Goal: Information Seeking & Learning: Compare options

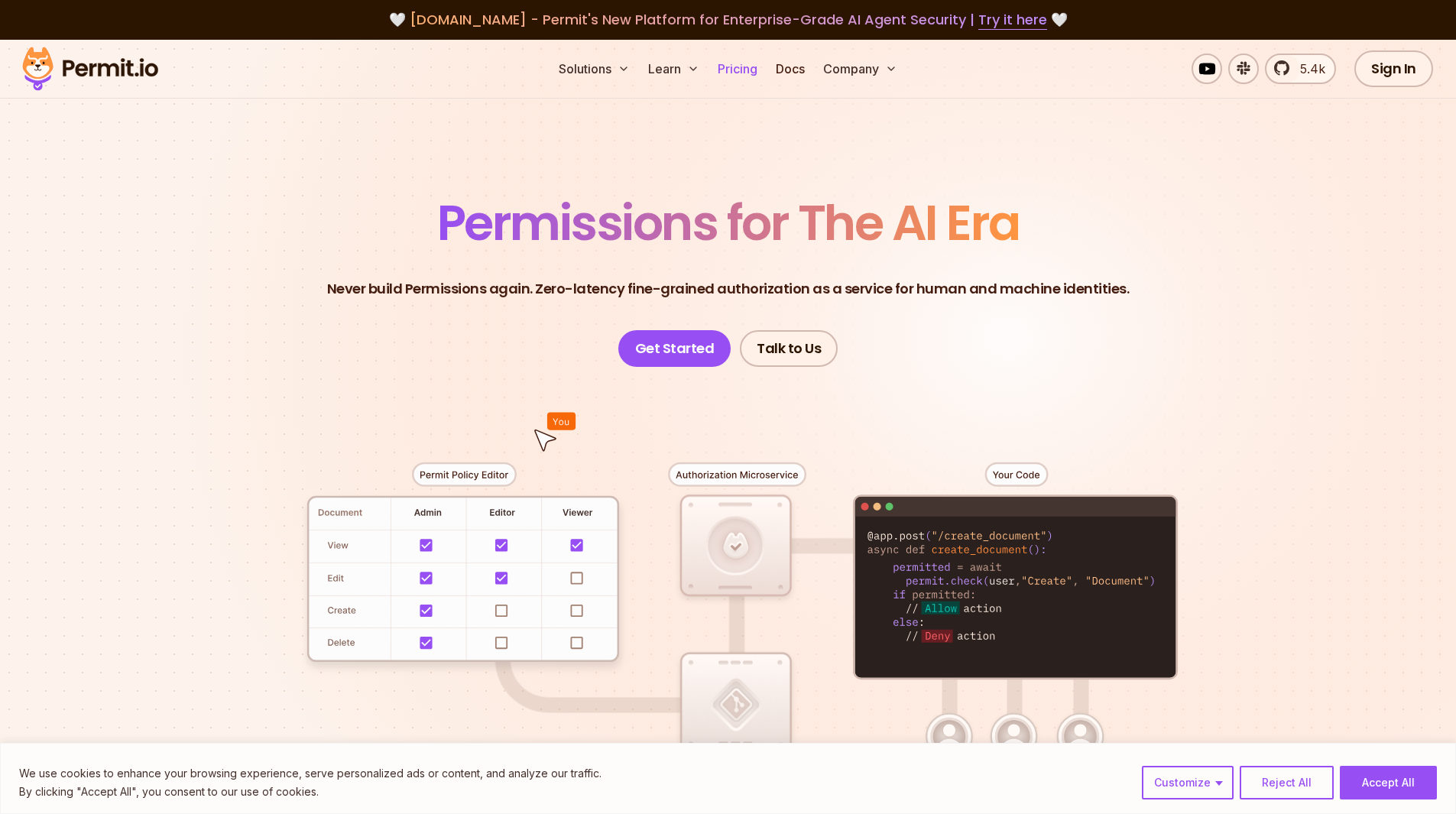
click at [719, 65] on link "Pricing" at bounding box center [737, 68] width 52 height 30
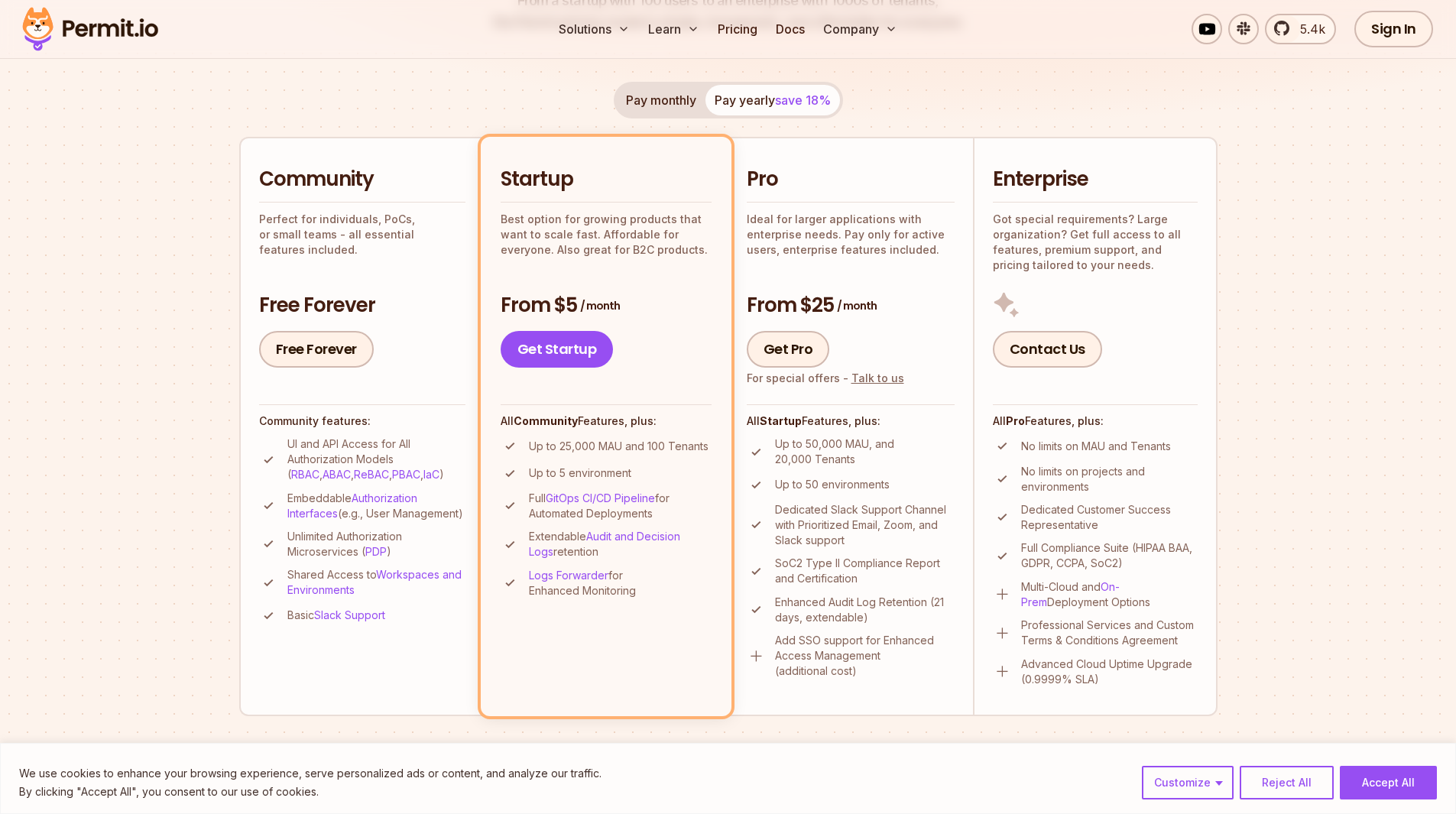
scroll to position [306, 0]
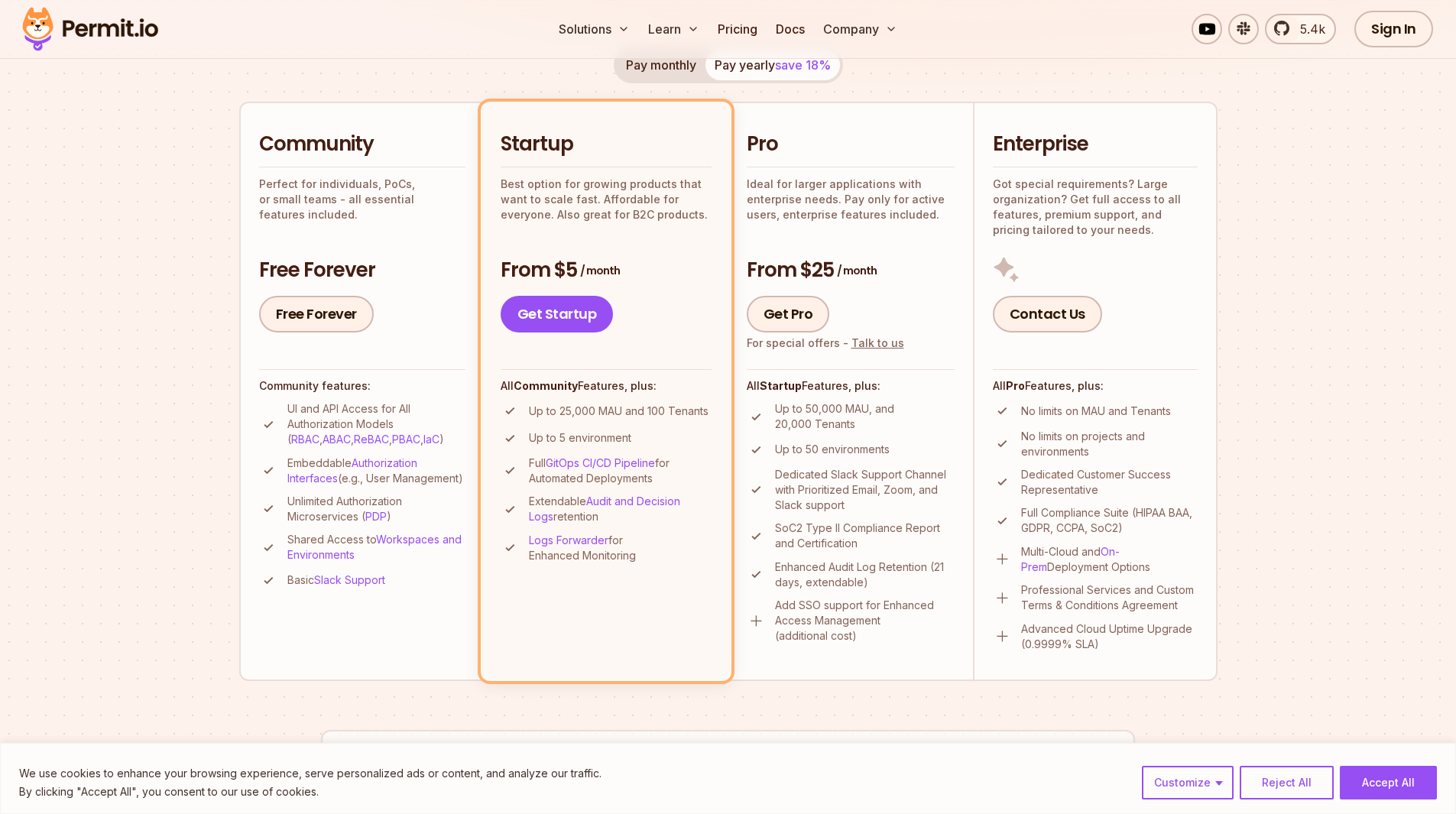
click at [323, 227] on div "Community Perfect for individuals, PoCs, or small teams - all essential feature…" at bounding box center [361, 232] width 206 height 202
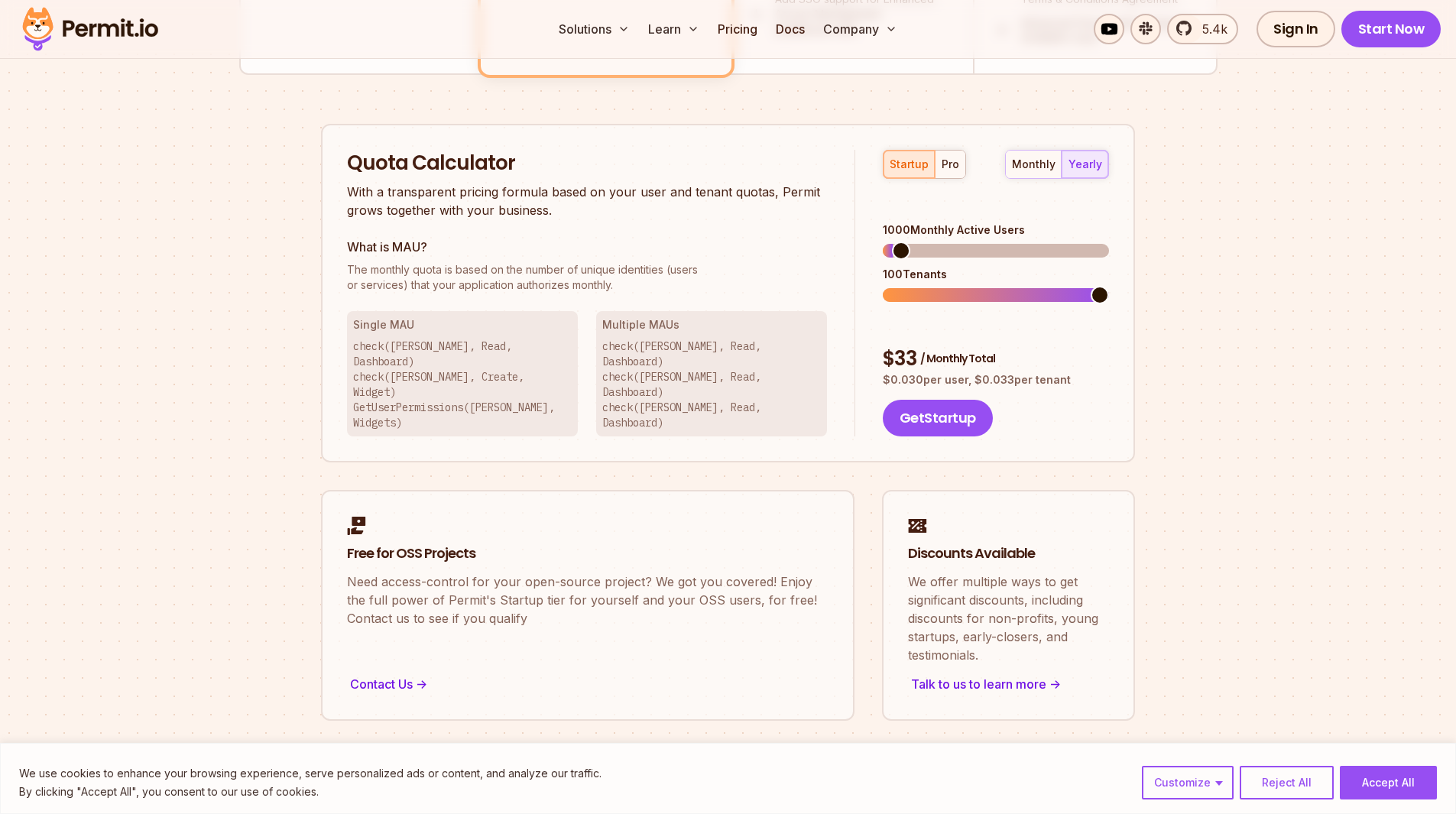
scroll to position [993, 0]
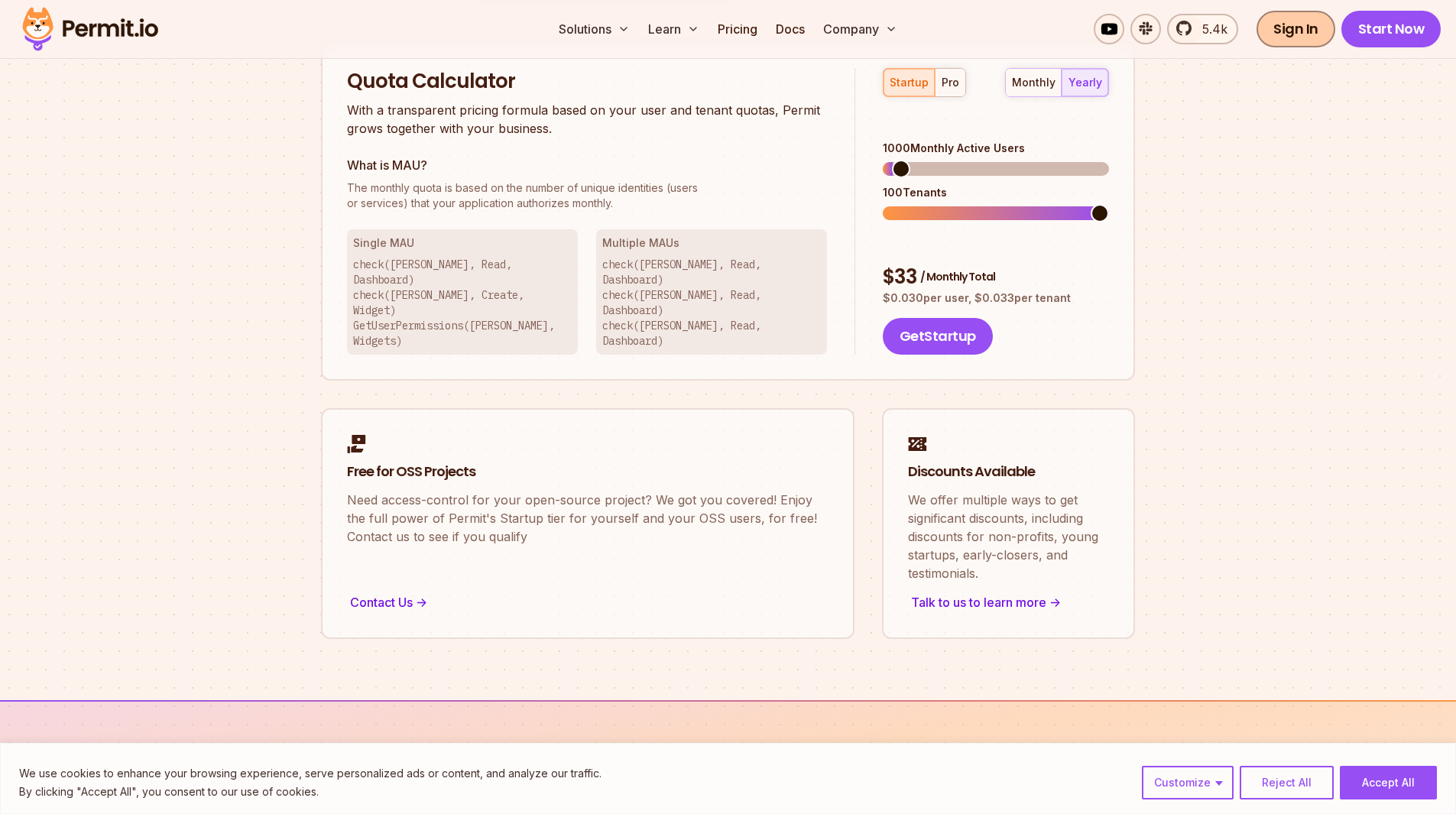
click at [1302, 28] on link "Sign In" at bounding box center [1296, 28] width 78 height 37
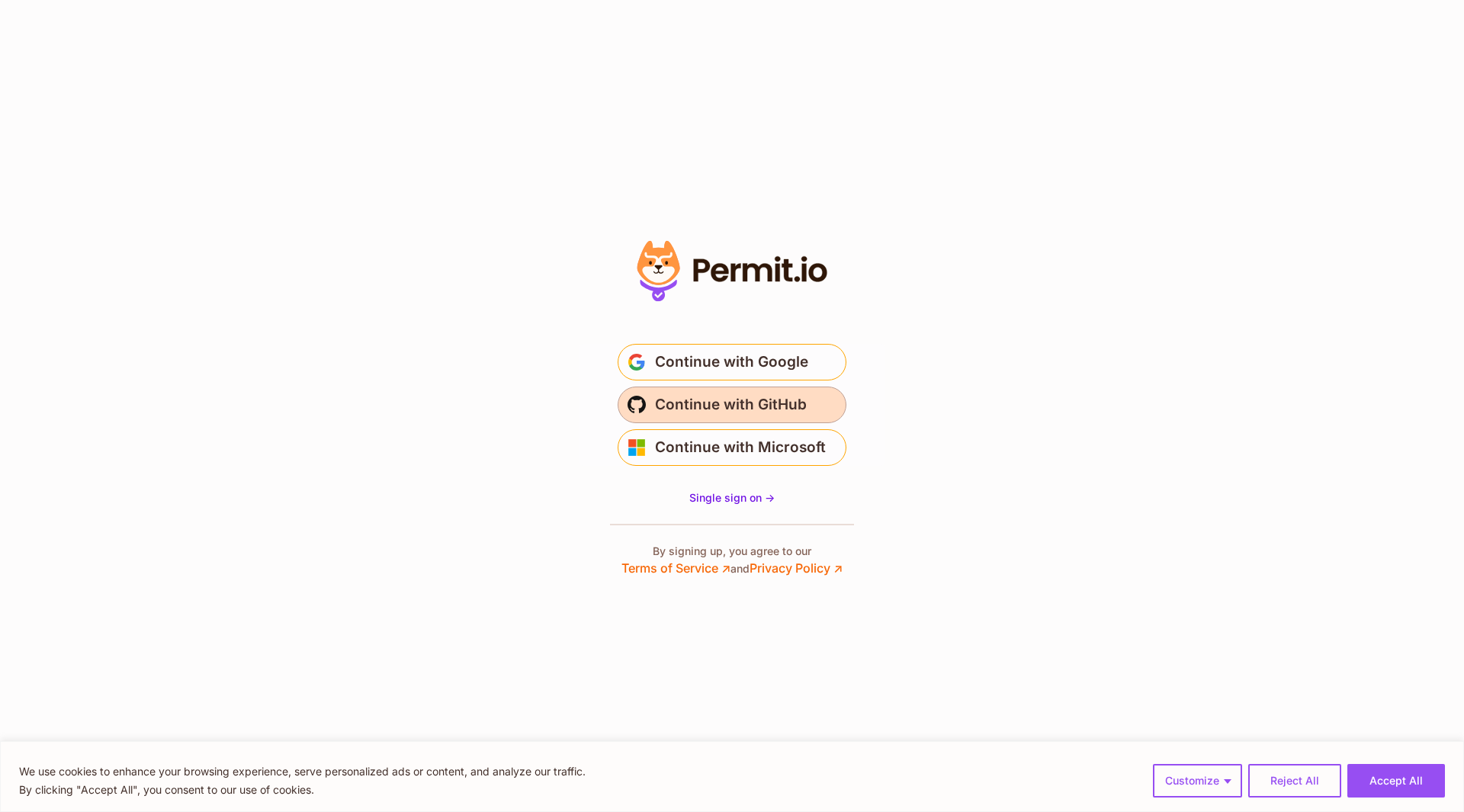
click at [786, 408] on span "Continue with GitHub" at bounding box center [730, 404] width 151 height 24
click at [785, 414] on span "Continue with GitHub" at bounding box center [730, 404] width 151 height 24
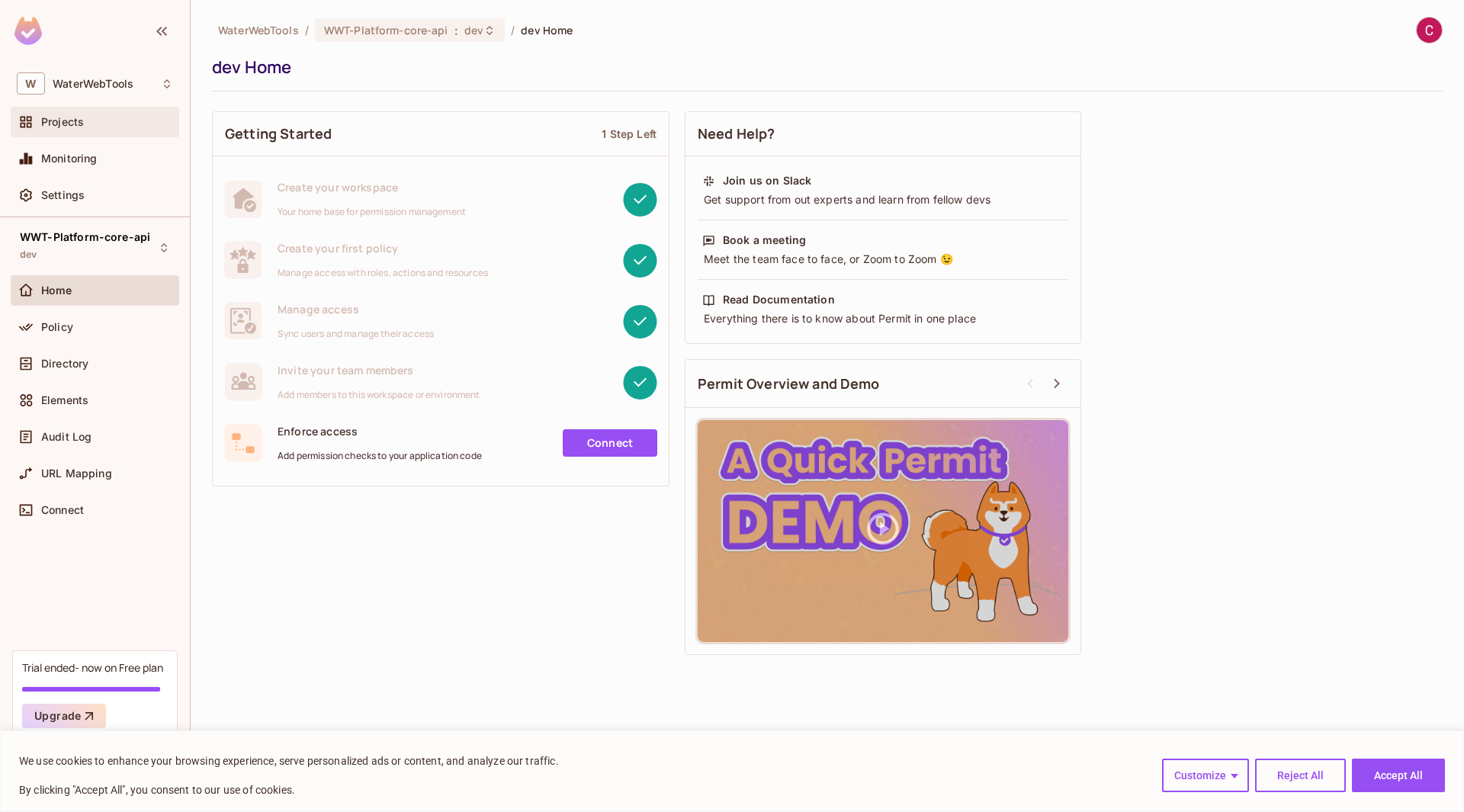
click at [57, 116] on span "Projects" at bounding box center [63, 122] width 43 height 12
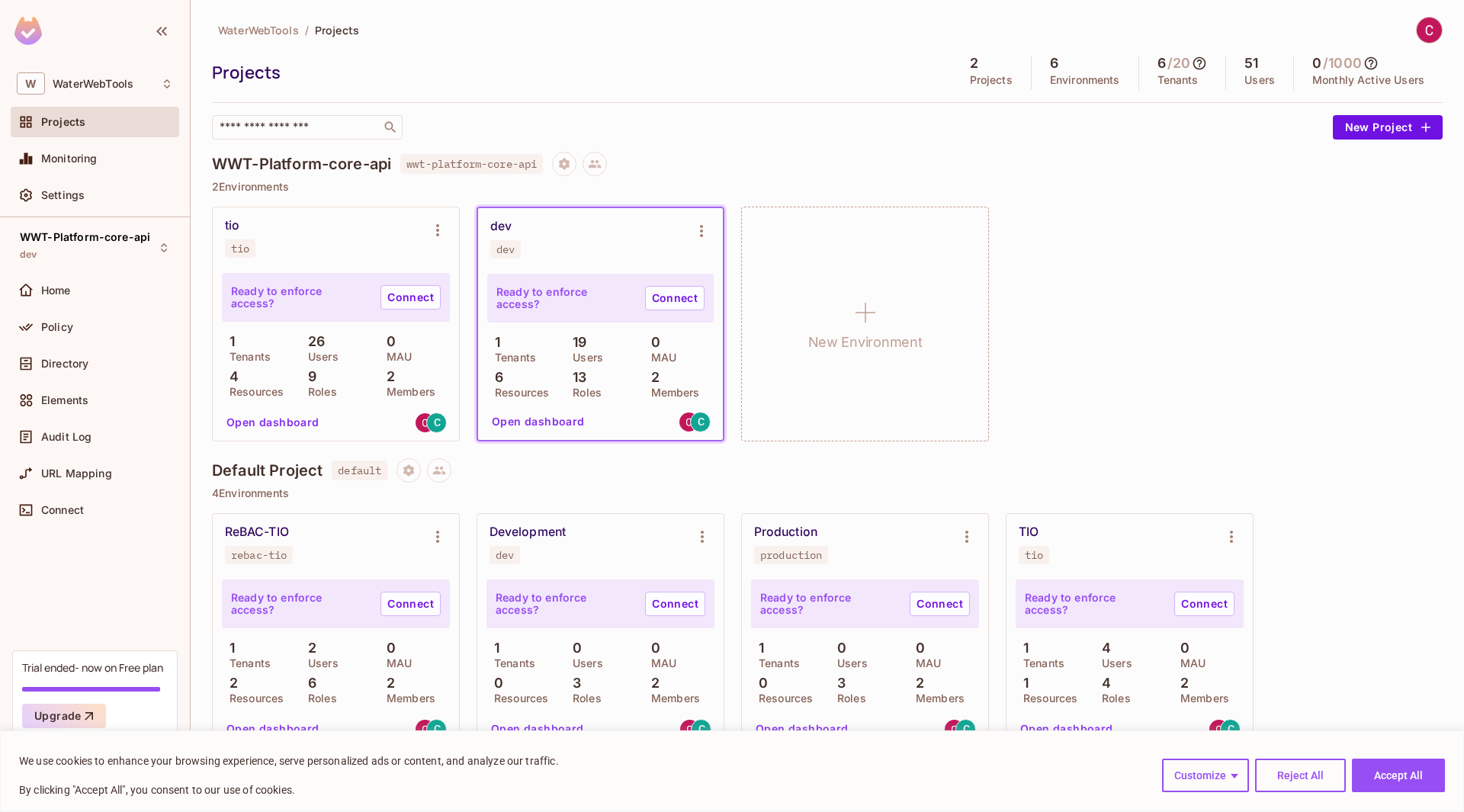
click at [283, 217] on div "tio tio" at bounding box center [335, 237] width 246 height 61
click at [310, 426] on button "Open dashboard" at bounding box center [273, 422] width 105 height 24
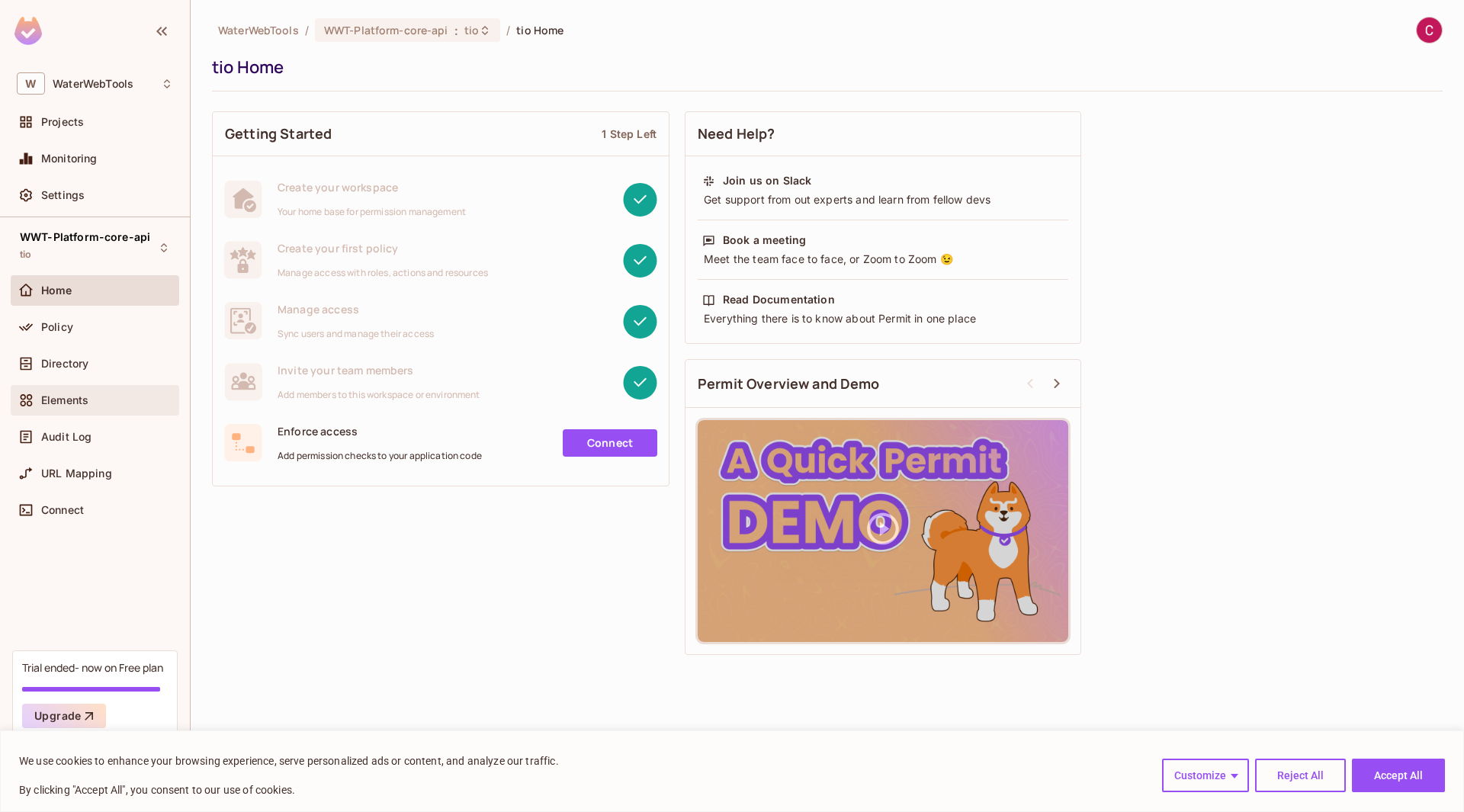
click at [107, 395] on div "Elements" at bounding box center [107, 400] width 132 height 12
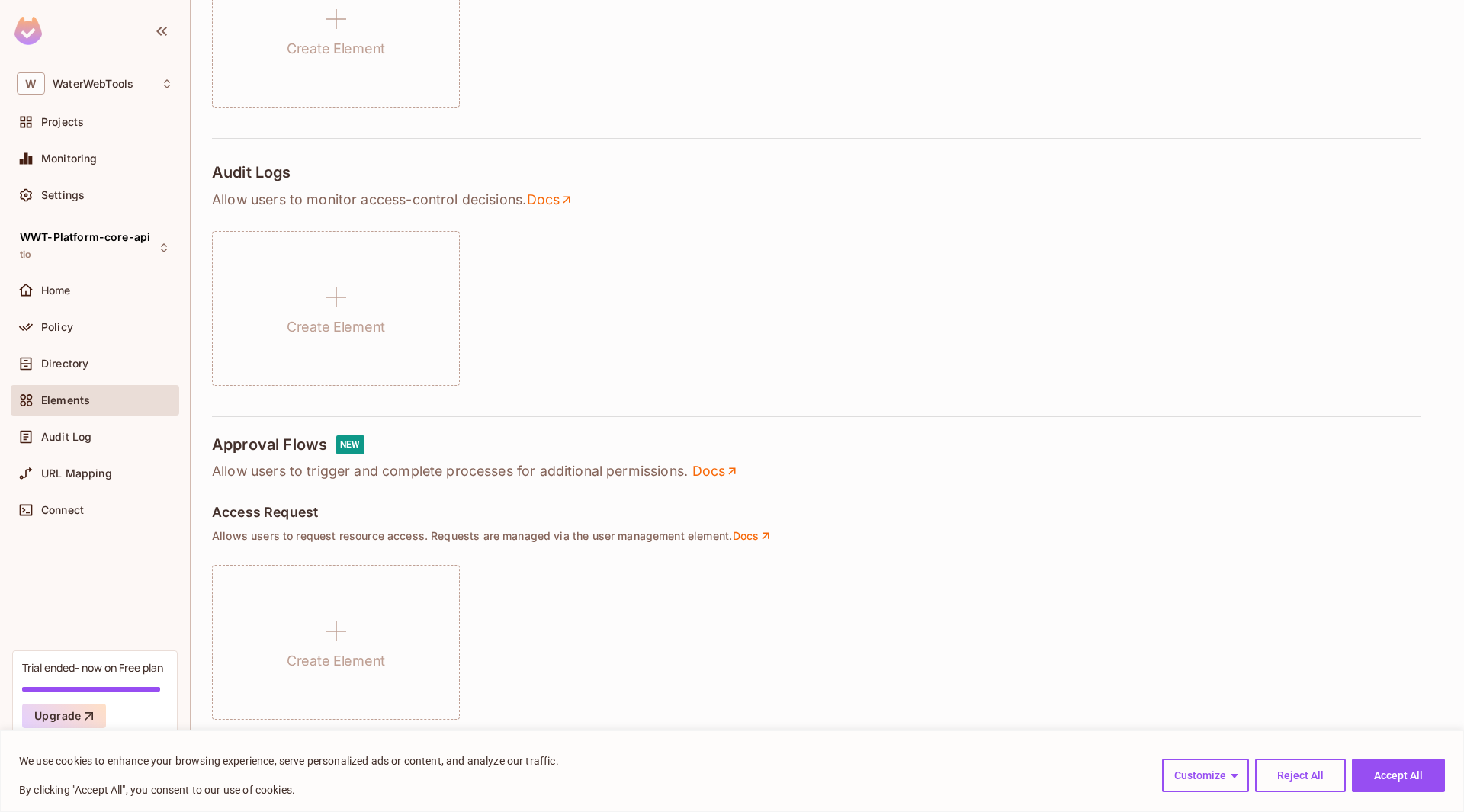
scroll to position [458, 0]
click at [71, 356] on div "Directory" at bounding box center [95, 363] width 157 height 18
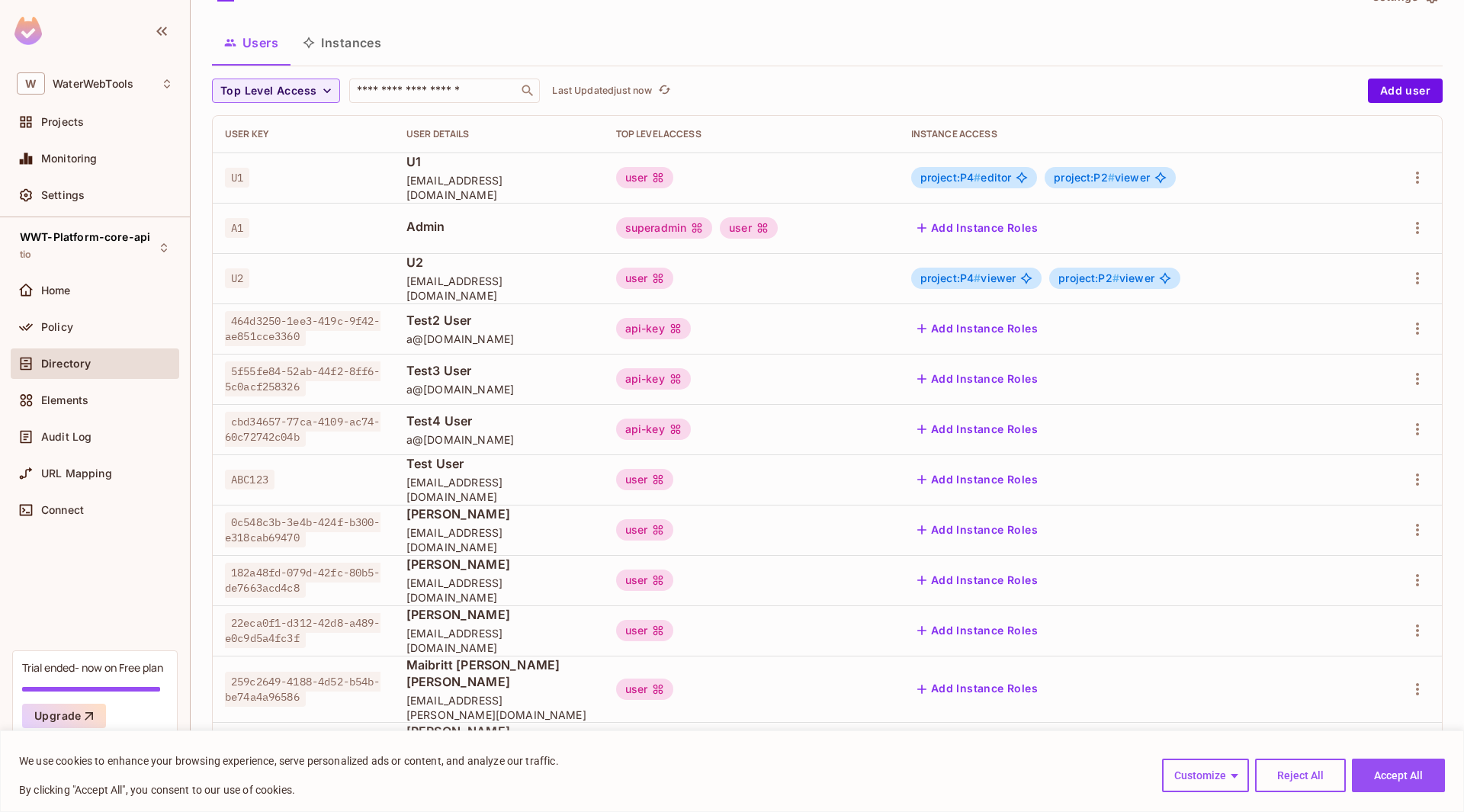
scroll to position [24, 0]
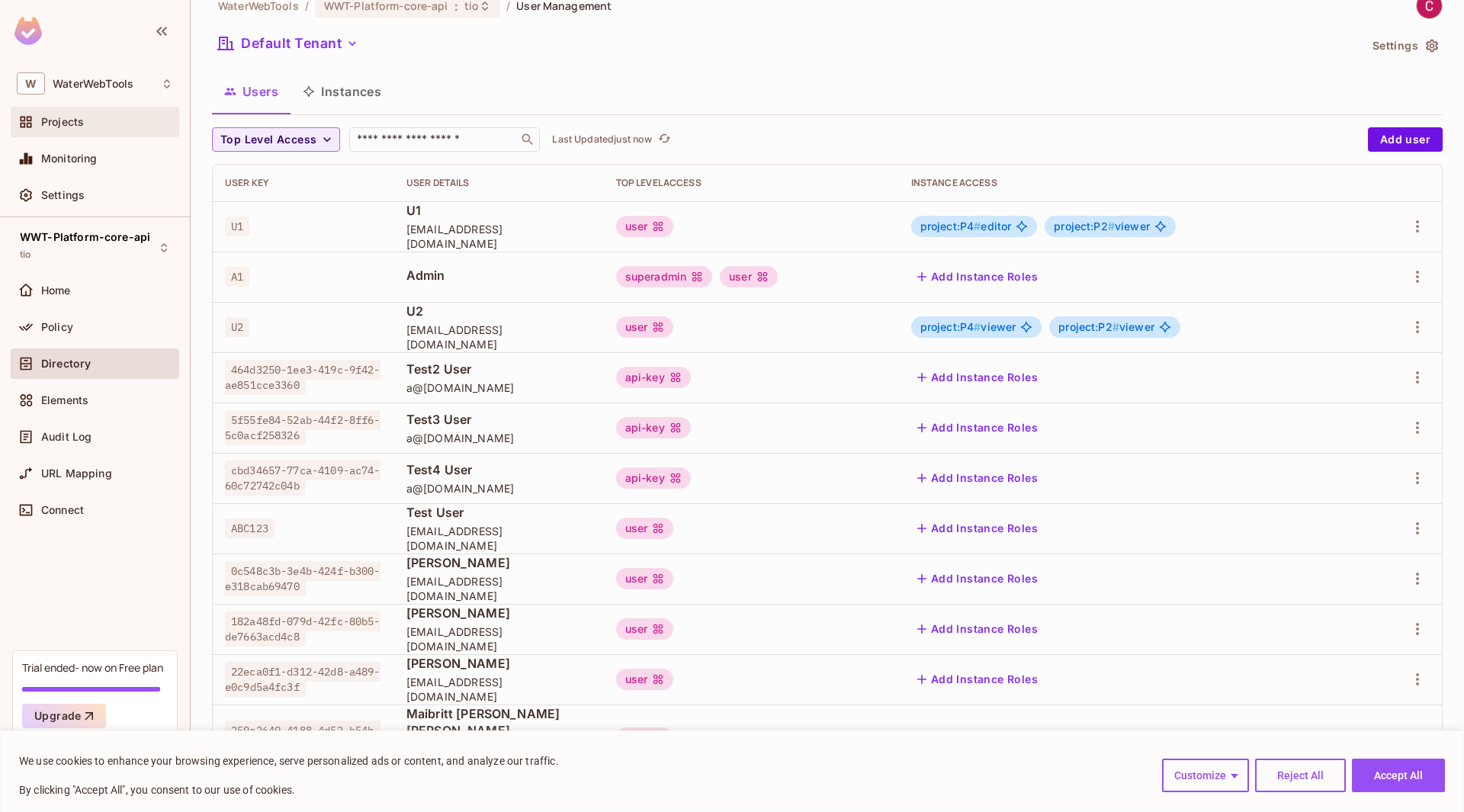
click at [77, 133] on div "Projects" at bounding box center [95, 121] width 169 height 30
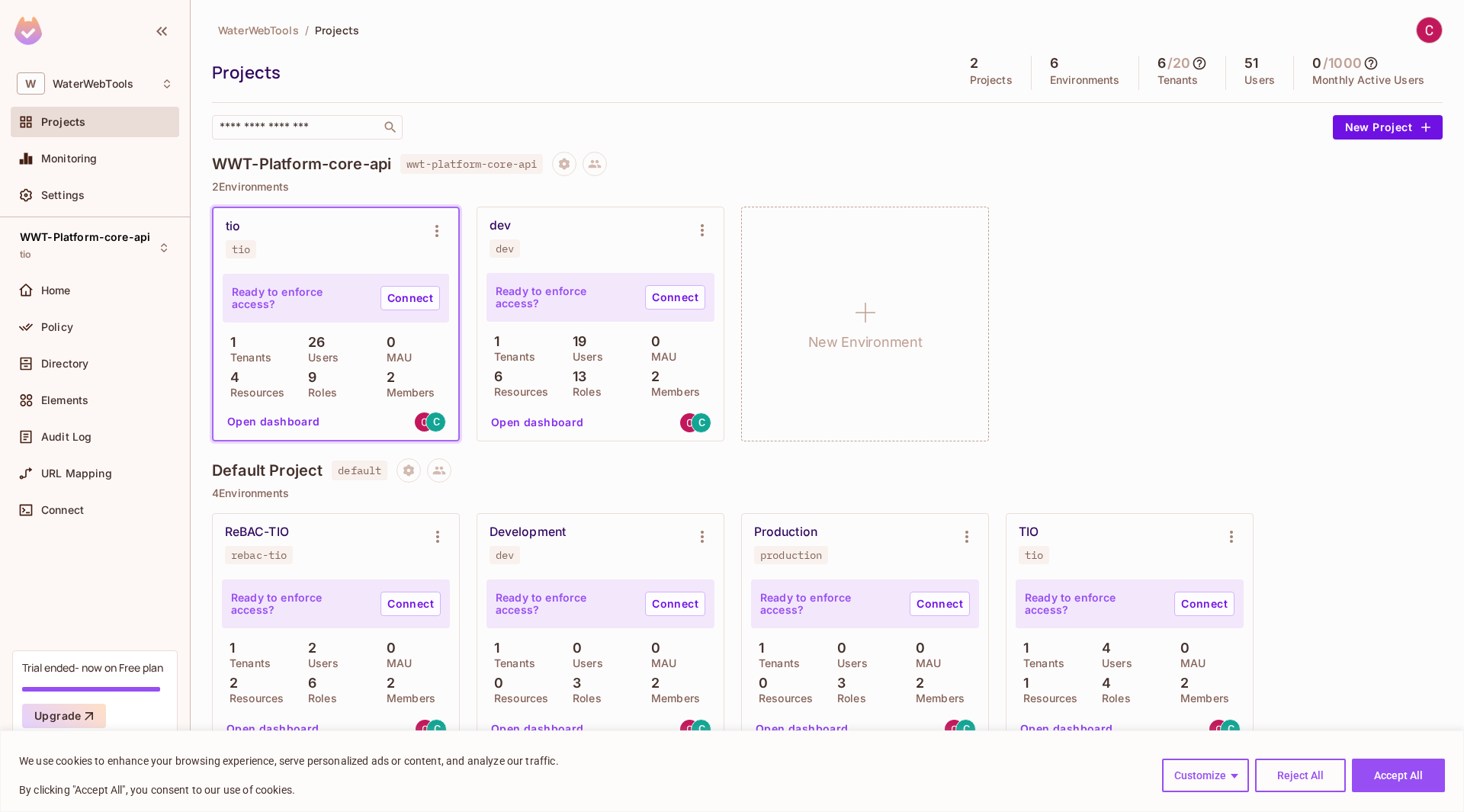
click at [553, 421] on button "Open dashboard" at bounding box center [538, 422] width 105 height 24
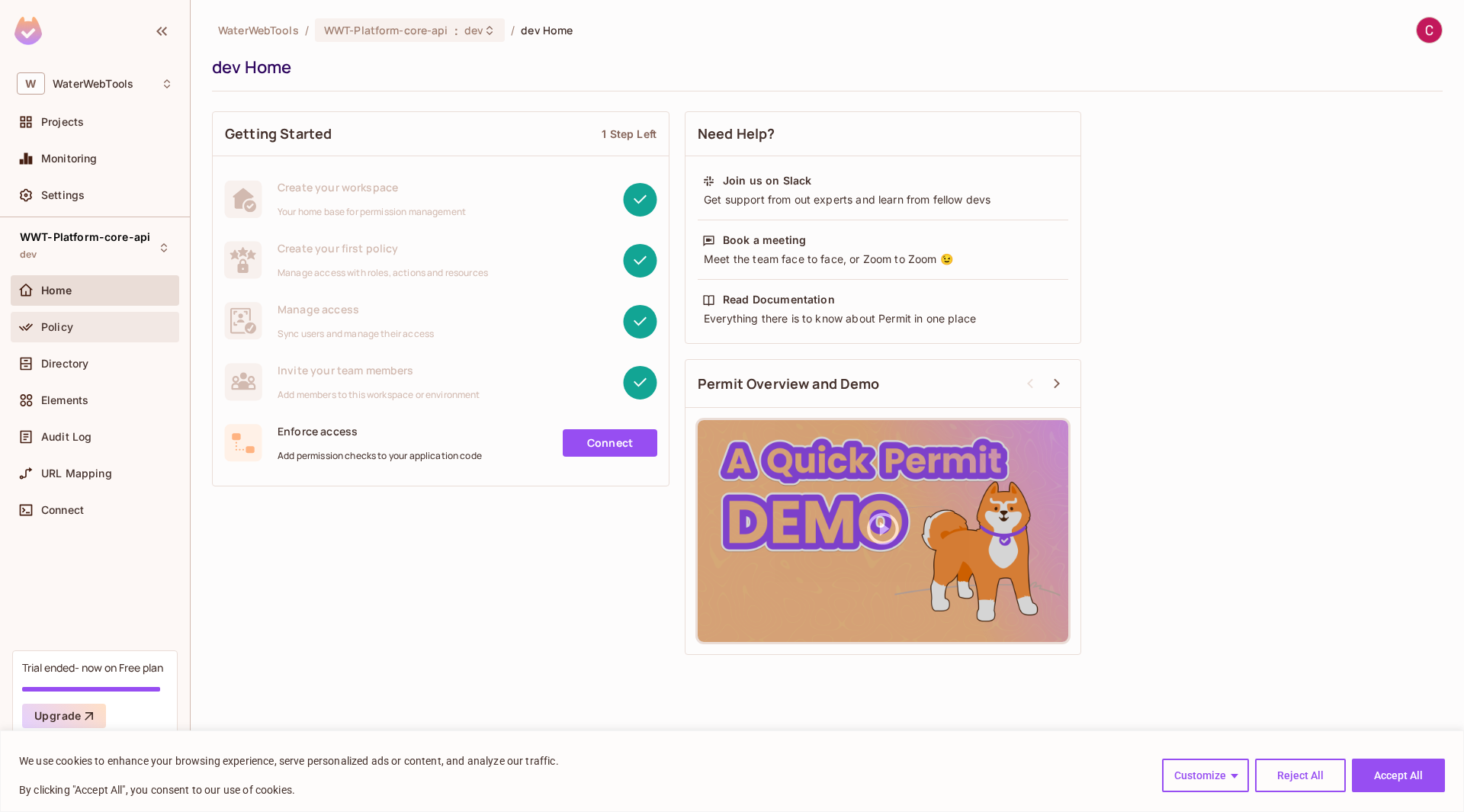
click at [62, 331] on span "Policy" at bounding box center [57, 327] width 32 height 12
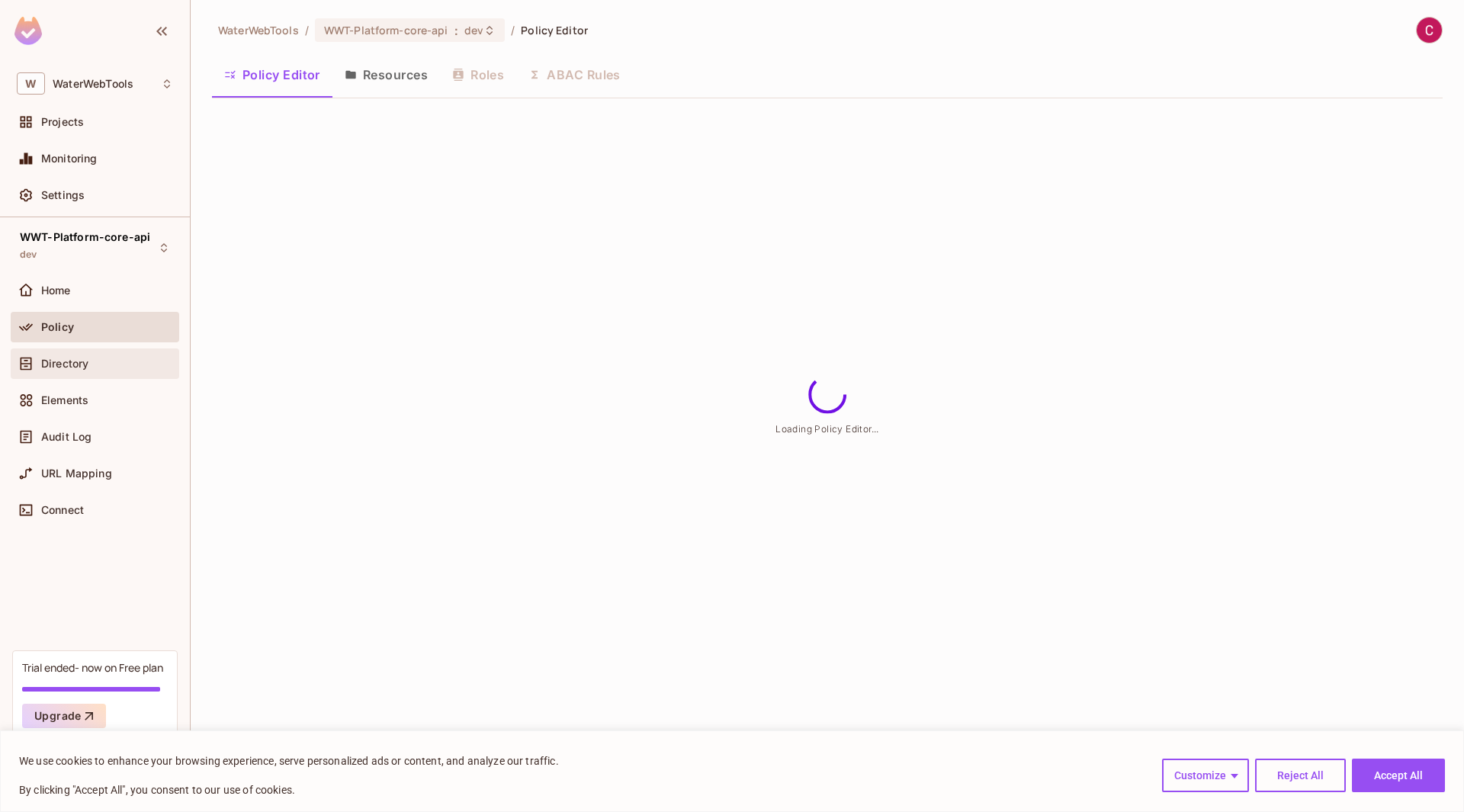
click at [68, 366] on span "Directory" at bounding box center [65, 364] width 47 height 12
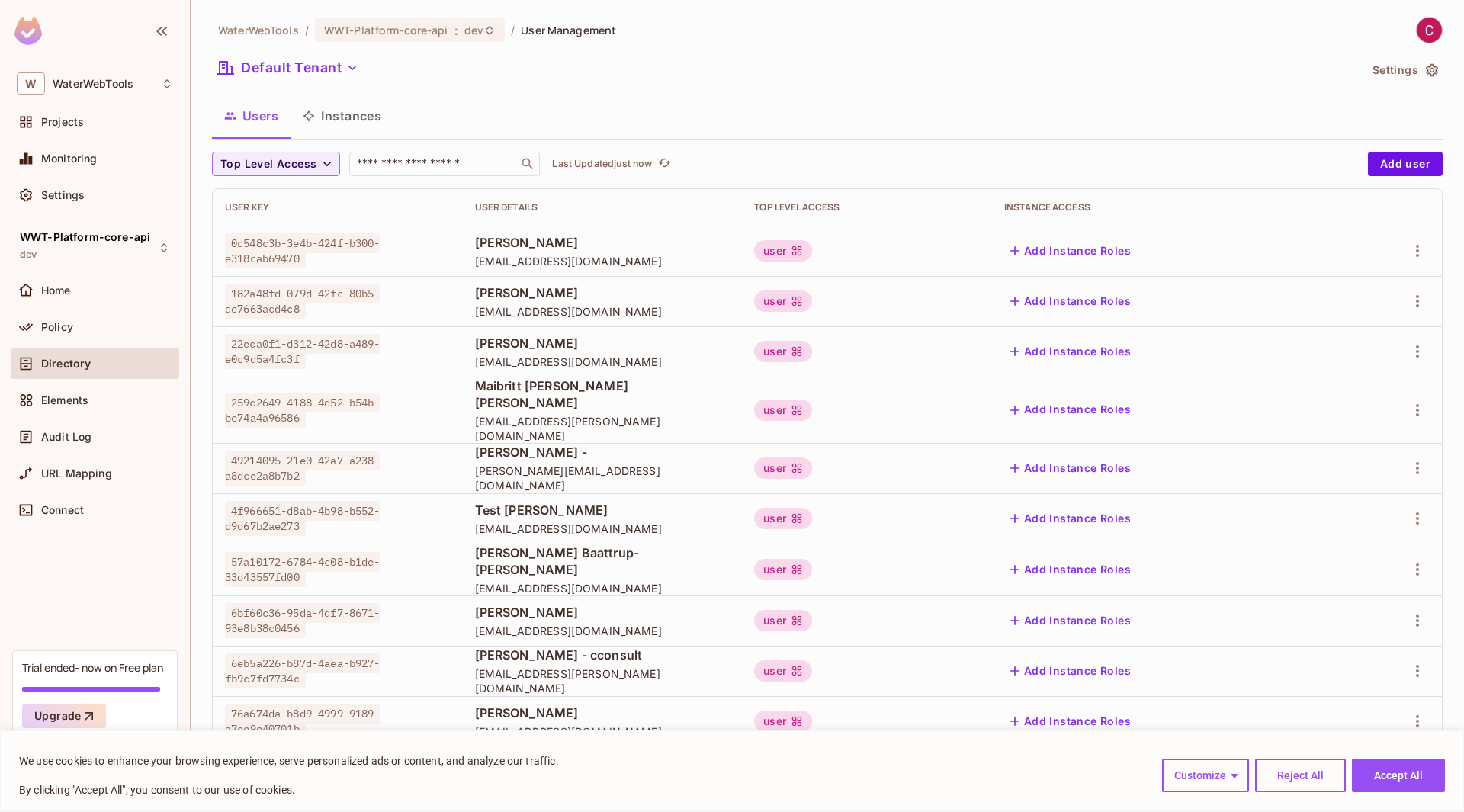
click at [104, 579] on div "WWT-Platform-core-api dev Home Policy Directory Elements Audit Log URL Mapping …" at bounding box center [95, 434] width 190 height 433
click at [1293, 776] on button "Reject All" at bounding box center [1300, 775] width 90 height 34
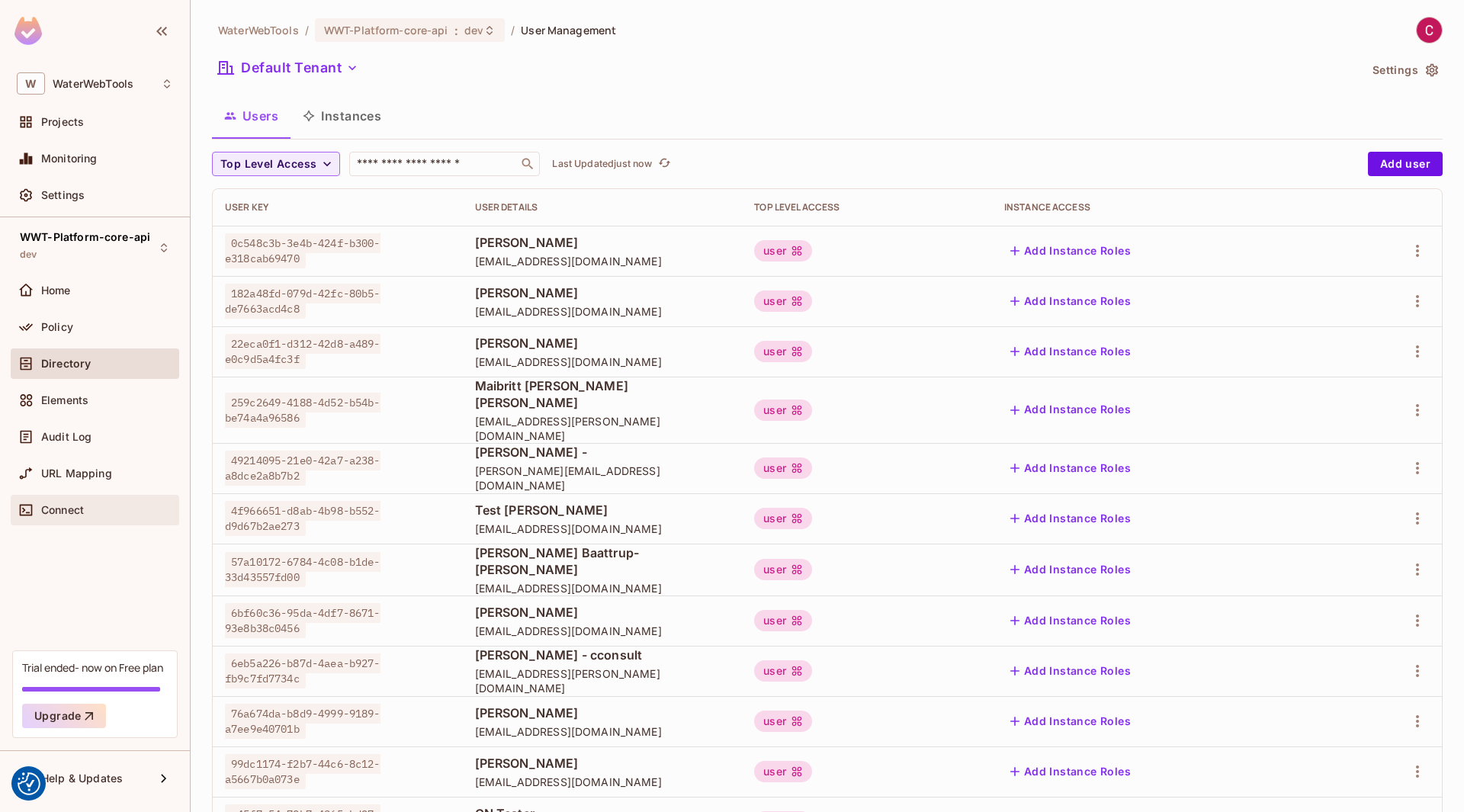
click at [72, 520] on div "Connect" at bounding box center [95, 509] width 169 height 30
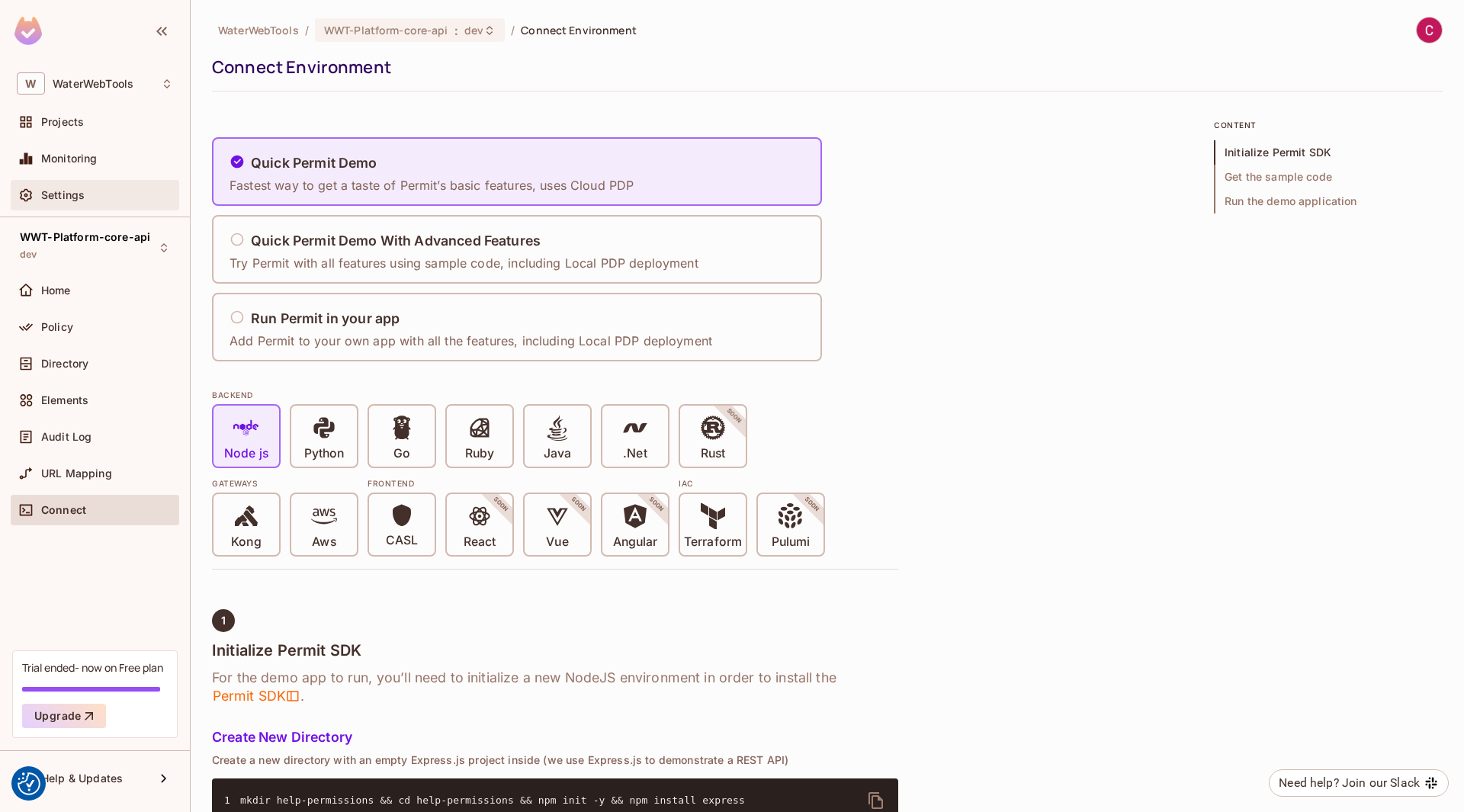
click at [118, 201] on div "Settings" at bounding box center [107, 195] width 132 height 12
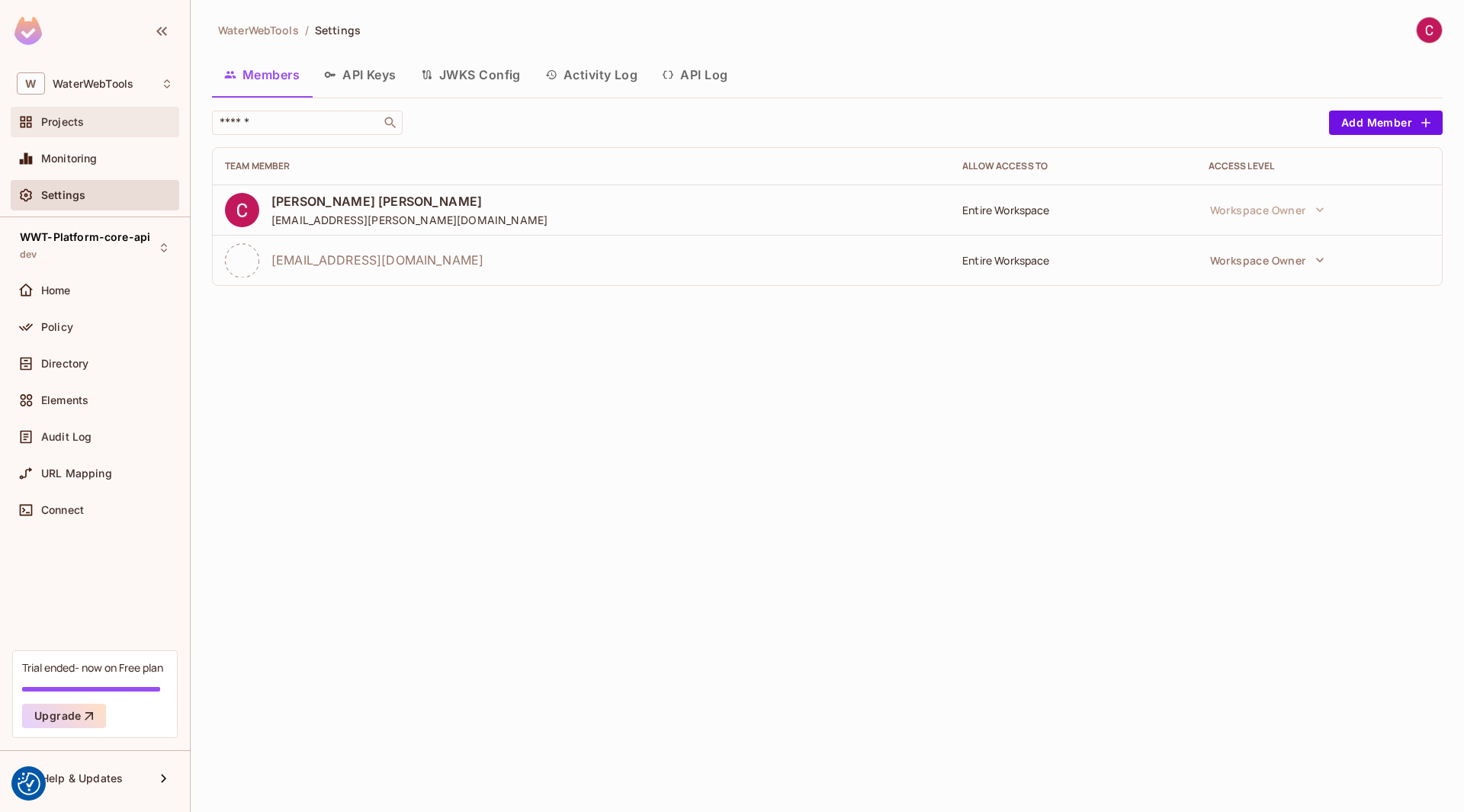
click at [112, 131] on div "Projects" at bounding box center [95, 121] width 157 height 18
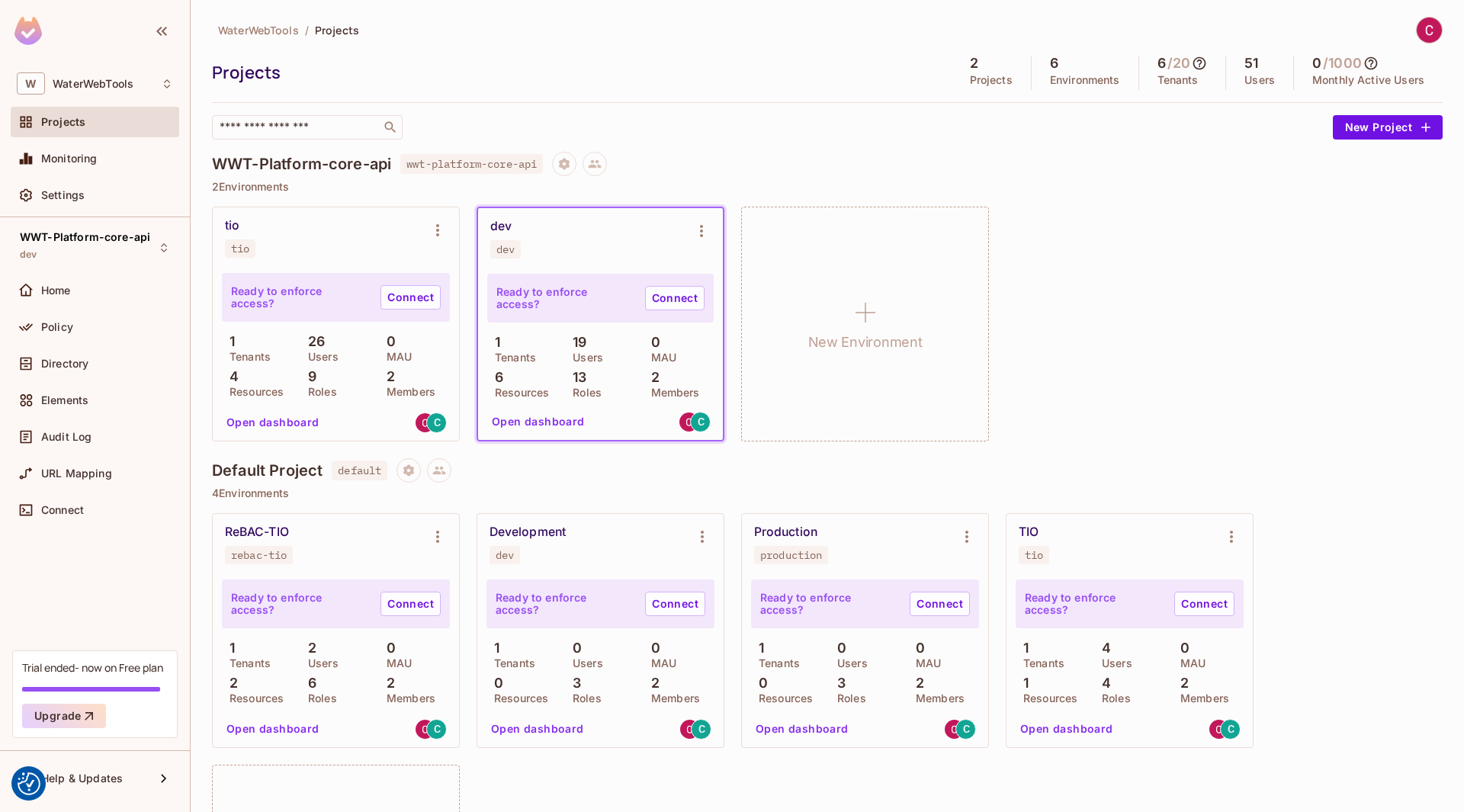
click at [94, 674] on div "Trial ended- now on Free plan" at bounding box center [93, 667] width 141 height 15
click at [84, 711] on icon "button" at bounding box center [89, 716] width 15 height 15
click at [103, 280] on div "Home" at bounding box center [95, 290] width 169 height 30
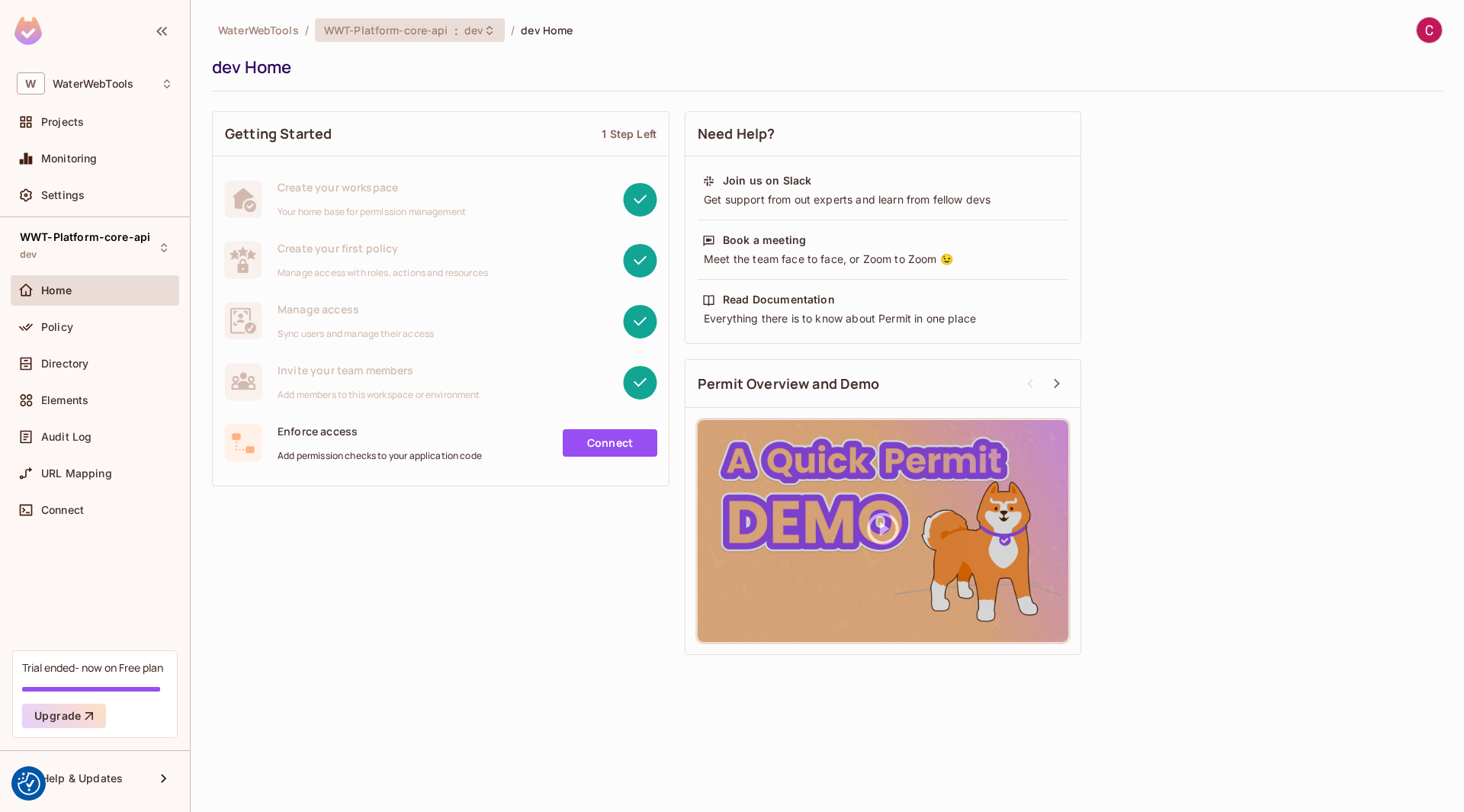
click at [399, 36] on span "WWT-Platform-core-api" at bounding box center [386, 30] width 124 height 15
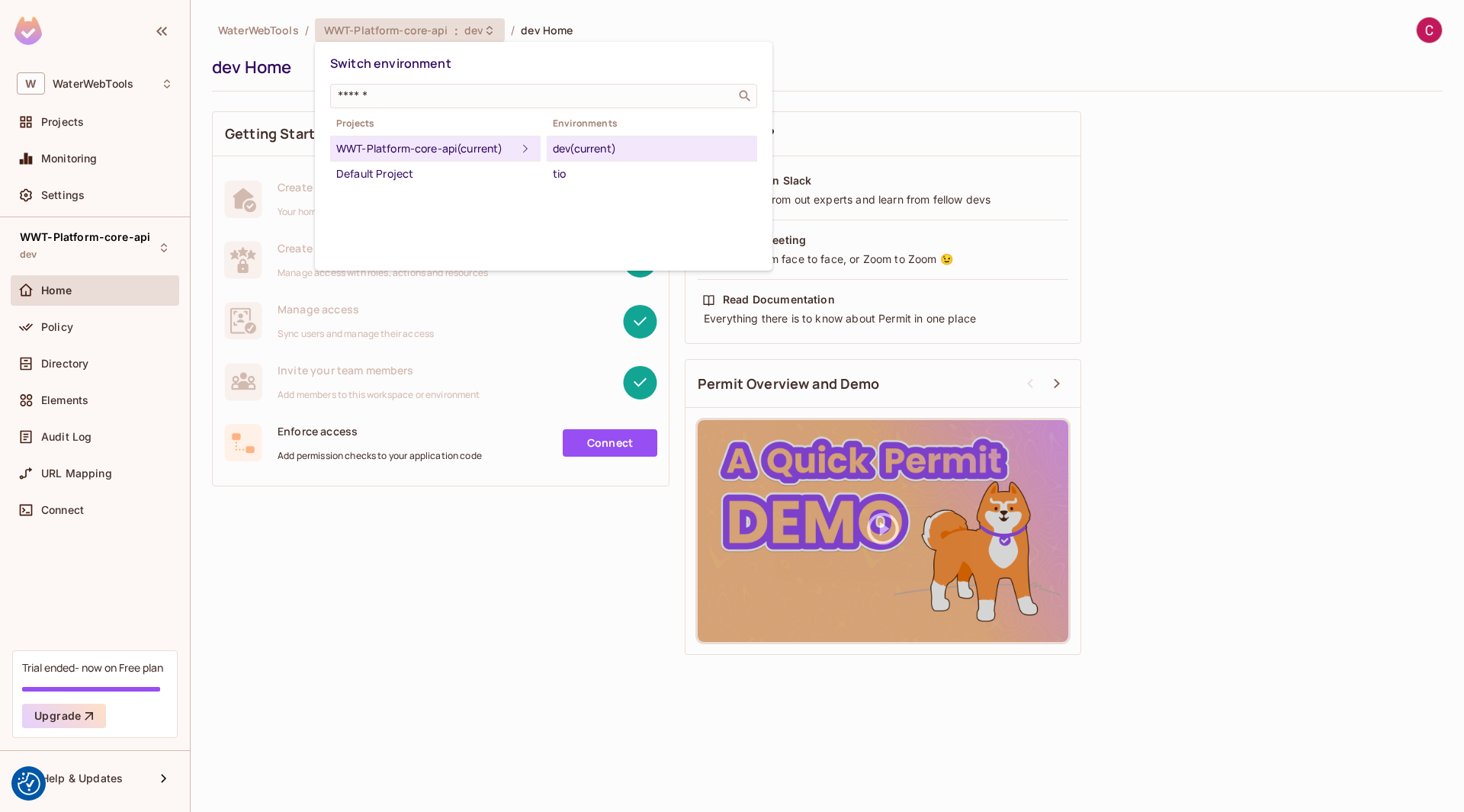
click at [82, 83] on div at bounding box center [732, 406] width 1464 height 812
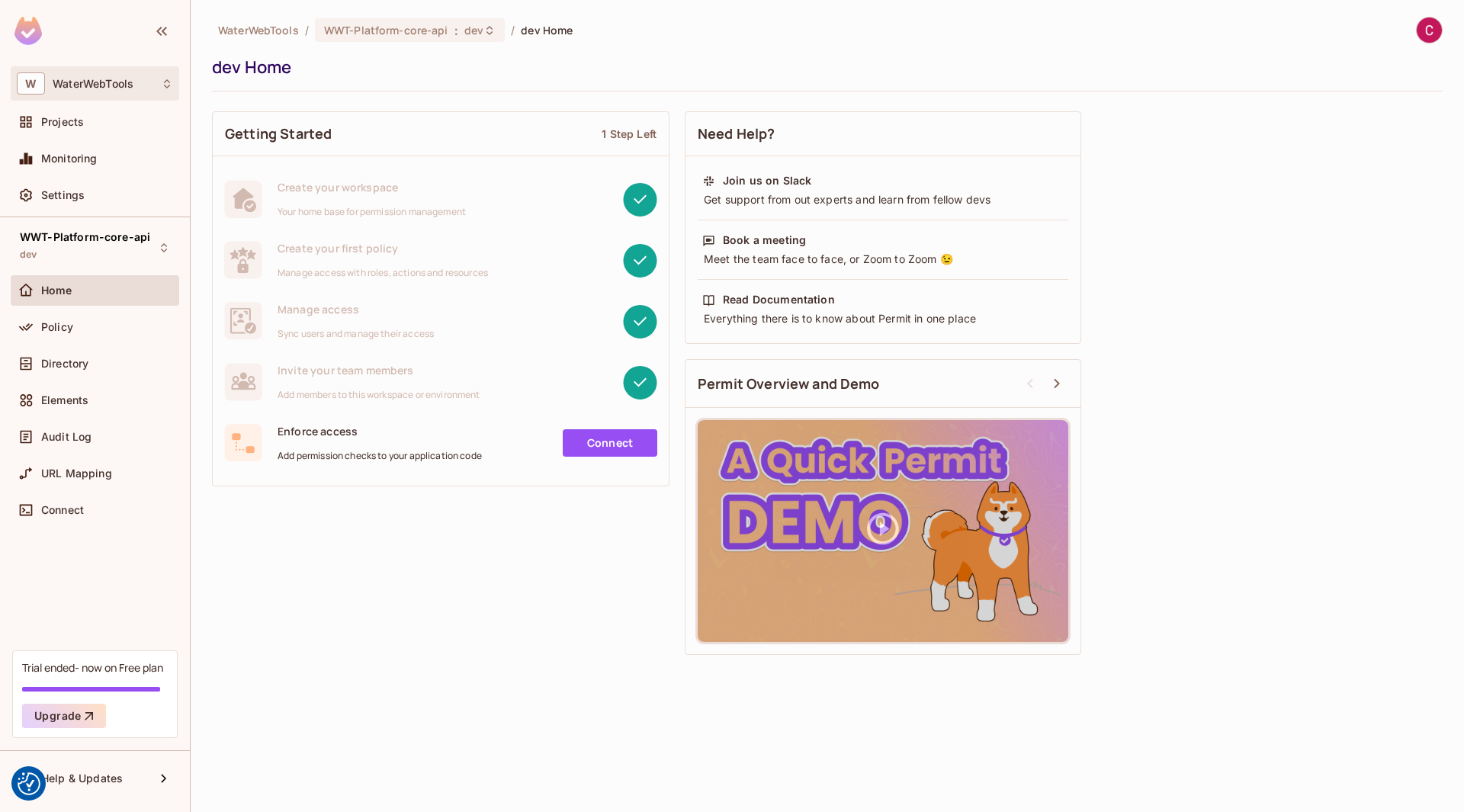
click at [169, 83] on icon at bounding box center [167, 83] width 12 height 12
click at [169, 83] on div at bounding box center [732, 406] width 1464 height 812
click at [112, 124] on div "Projects" at bounding box center [107, 122] width 132 height 12
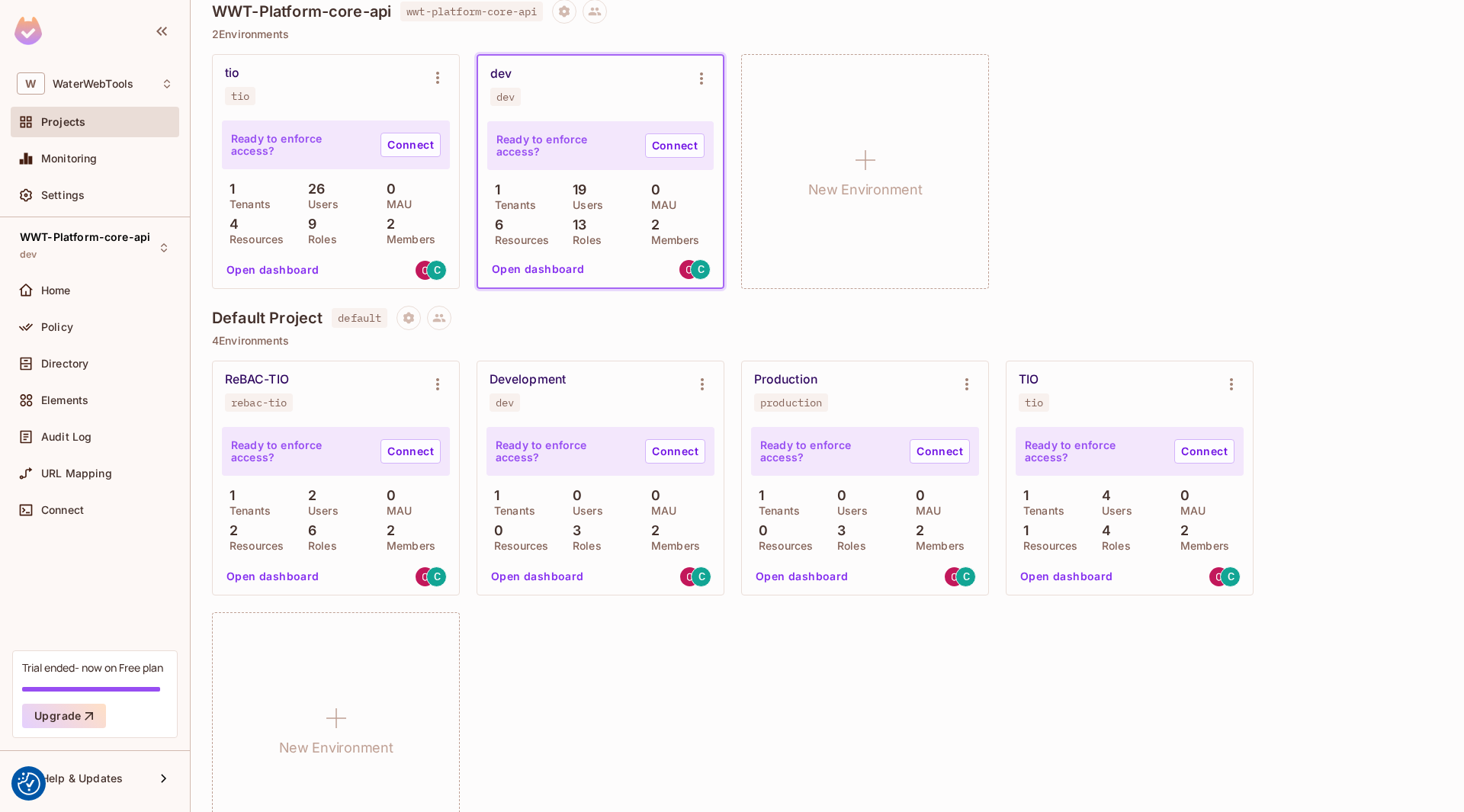
scroll to position [205, 0]
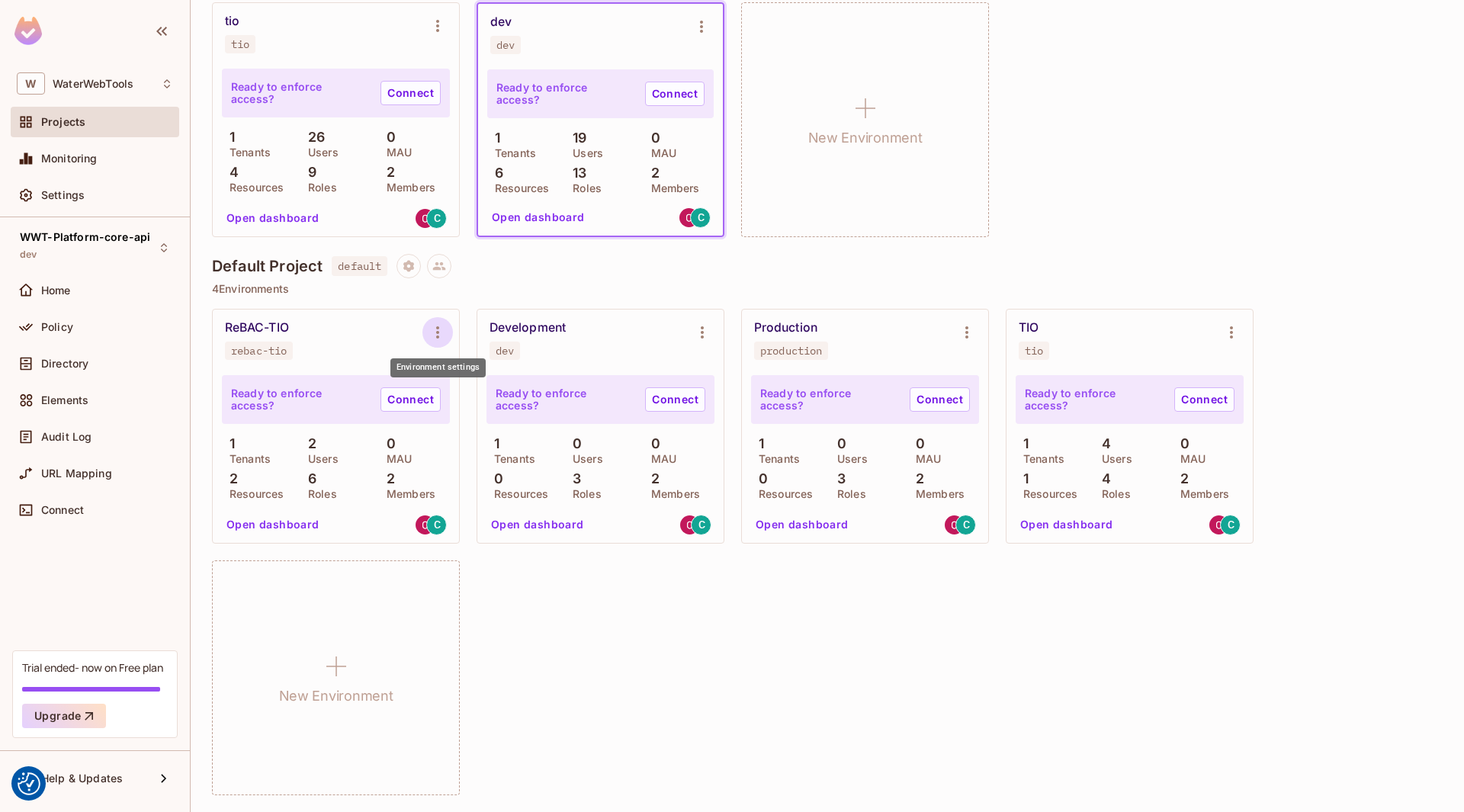
click at [433, 328] on icon "Environment settings" at bounding box center [437, 332] width 18 height 18
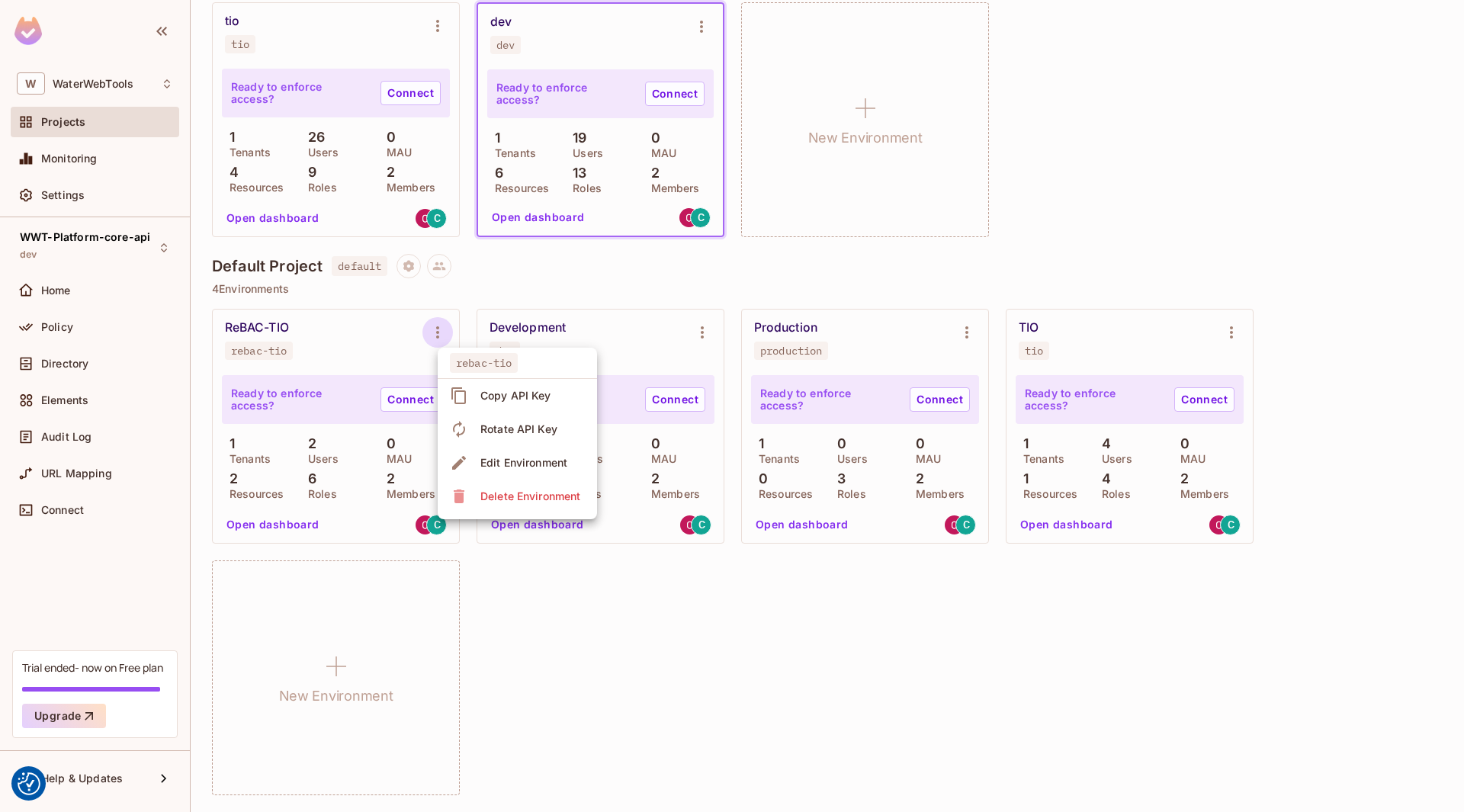
click at [528, 500] on div "Delete Environment" at bounding box center [530, 496] width 100 height 15
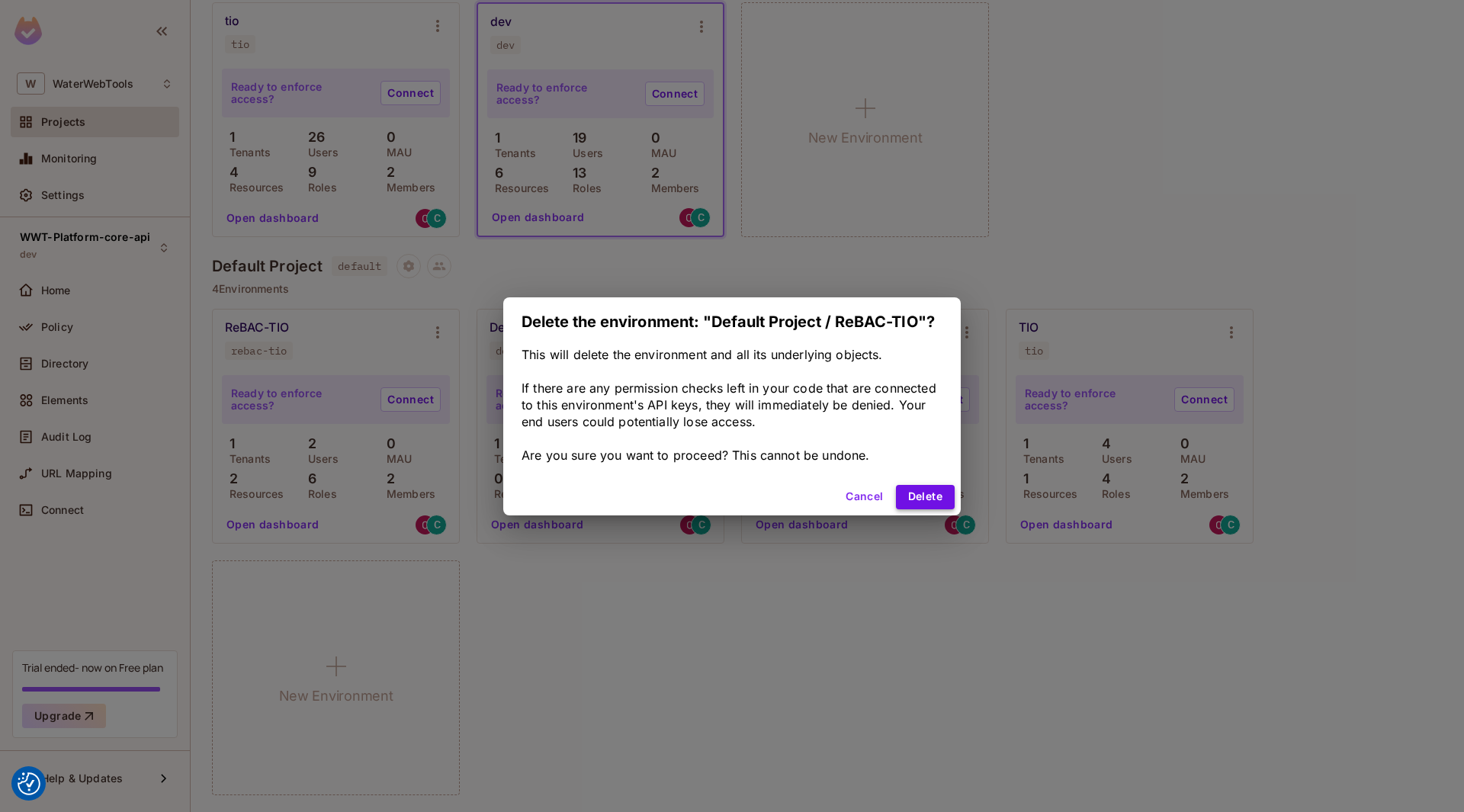
click at [950, 503] on button "Delete" at bounding box center [925, 497] width 58 height 24
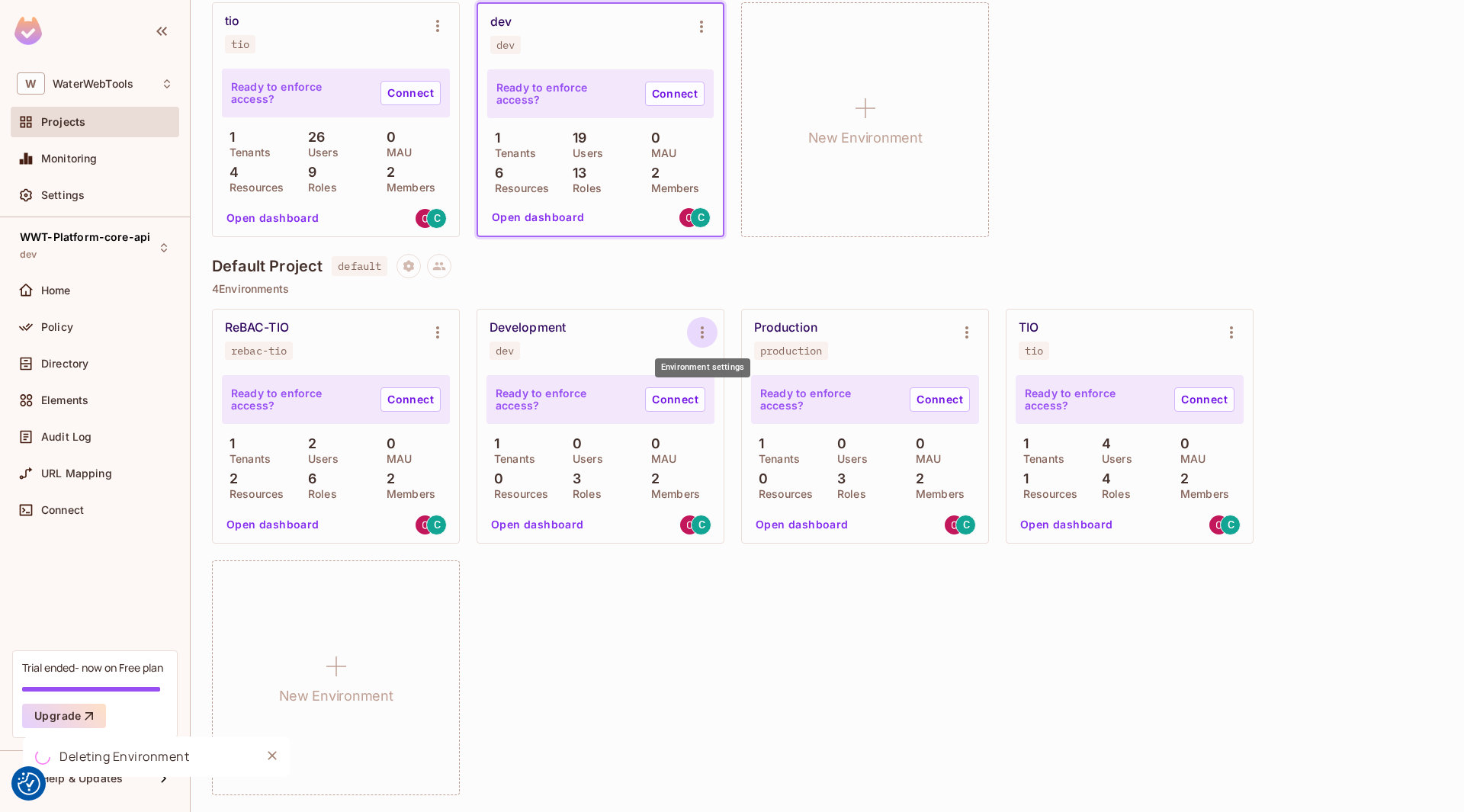
click at [699, 332] on icon "Environment settings" at bounding box center [702, 332] width 18 height 18
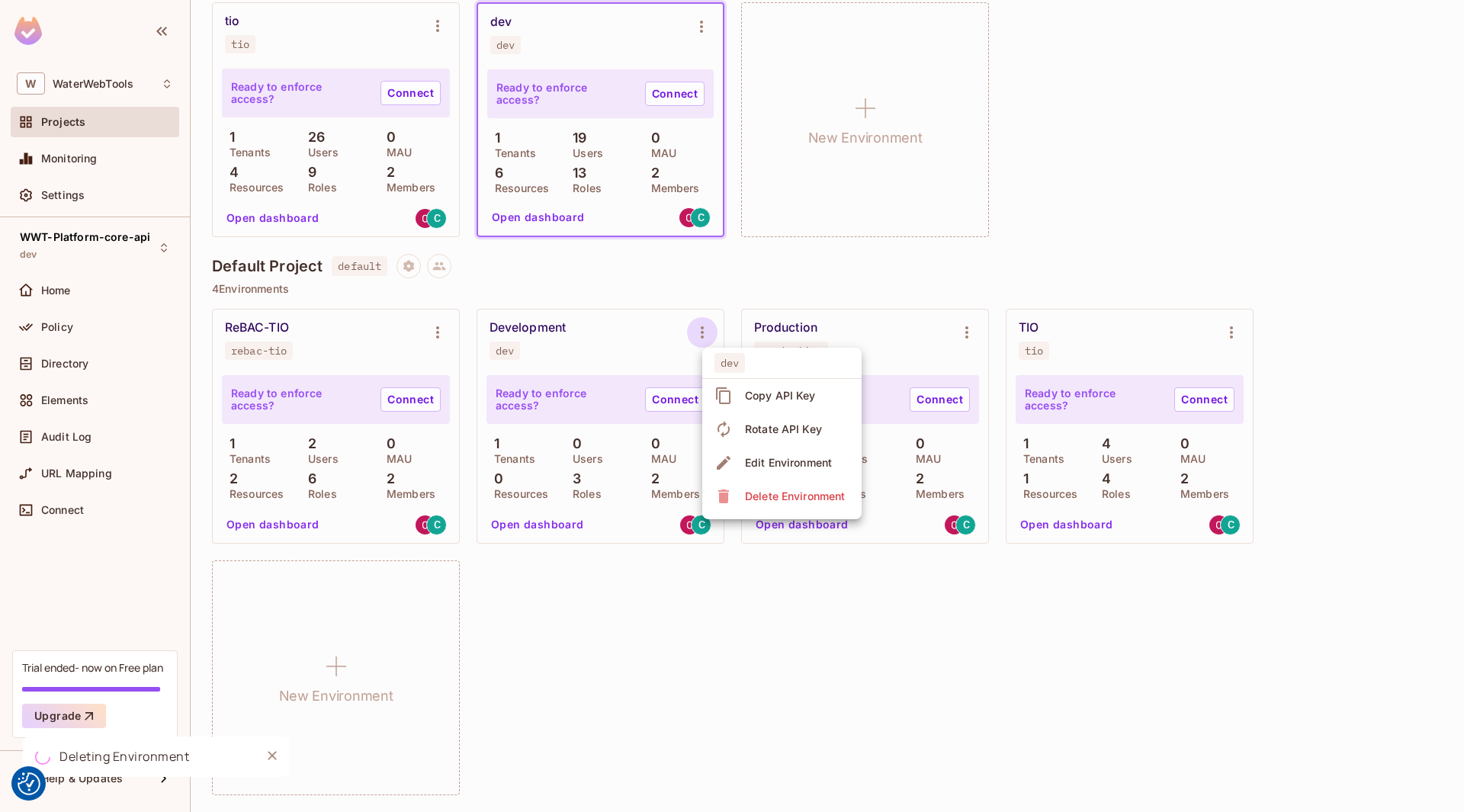
click at [836, 490] on div "Delete Environment" at bounding box center [795, 496] width 100 height 15
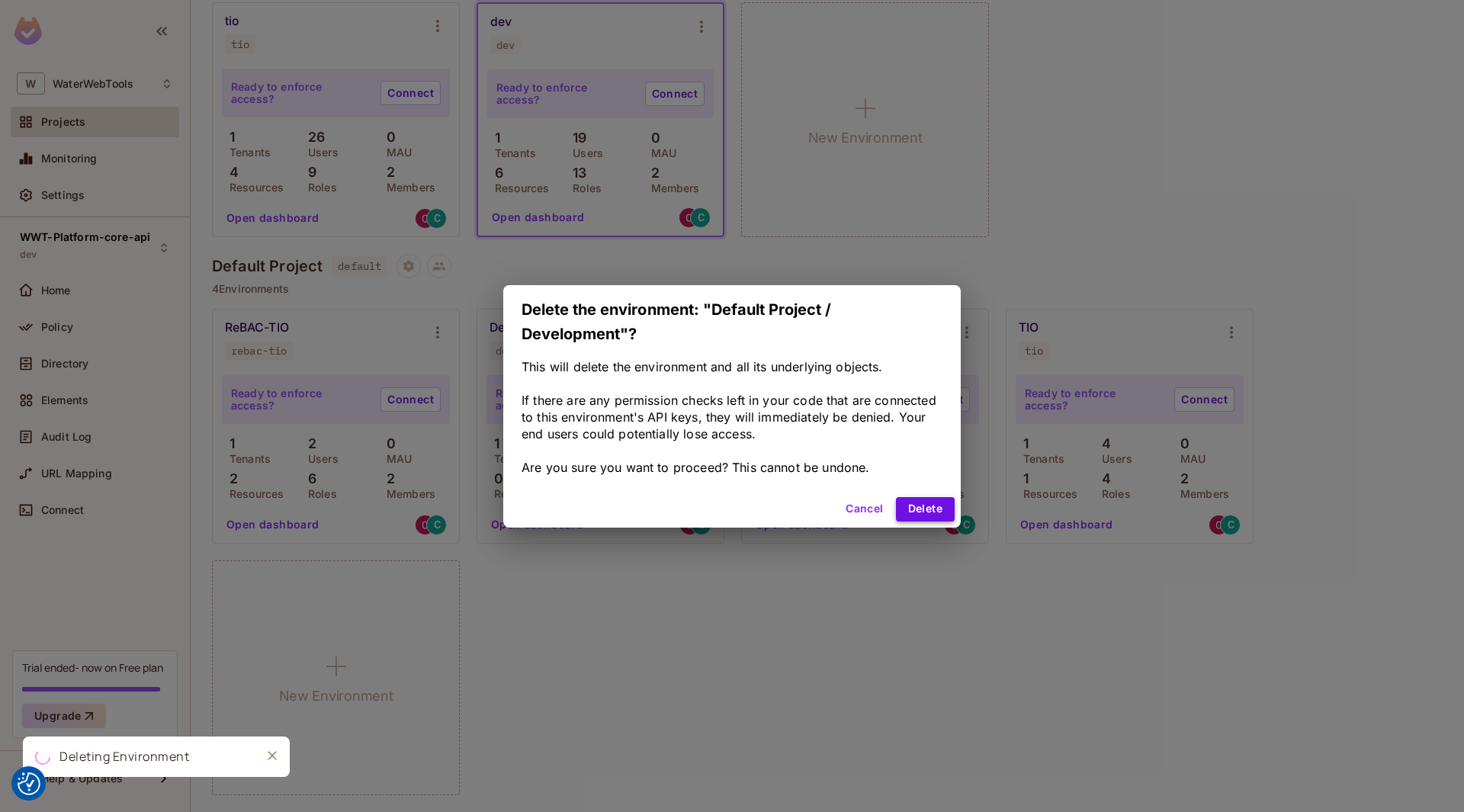
click at [922, 508] on button "Delete" at bounding box center [925, 509] width 58 height 24
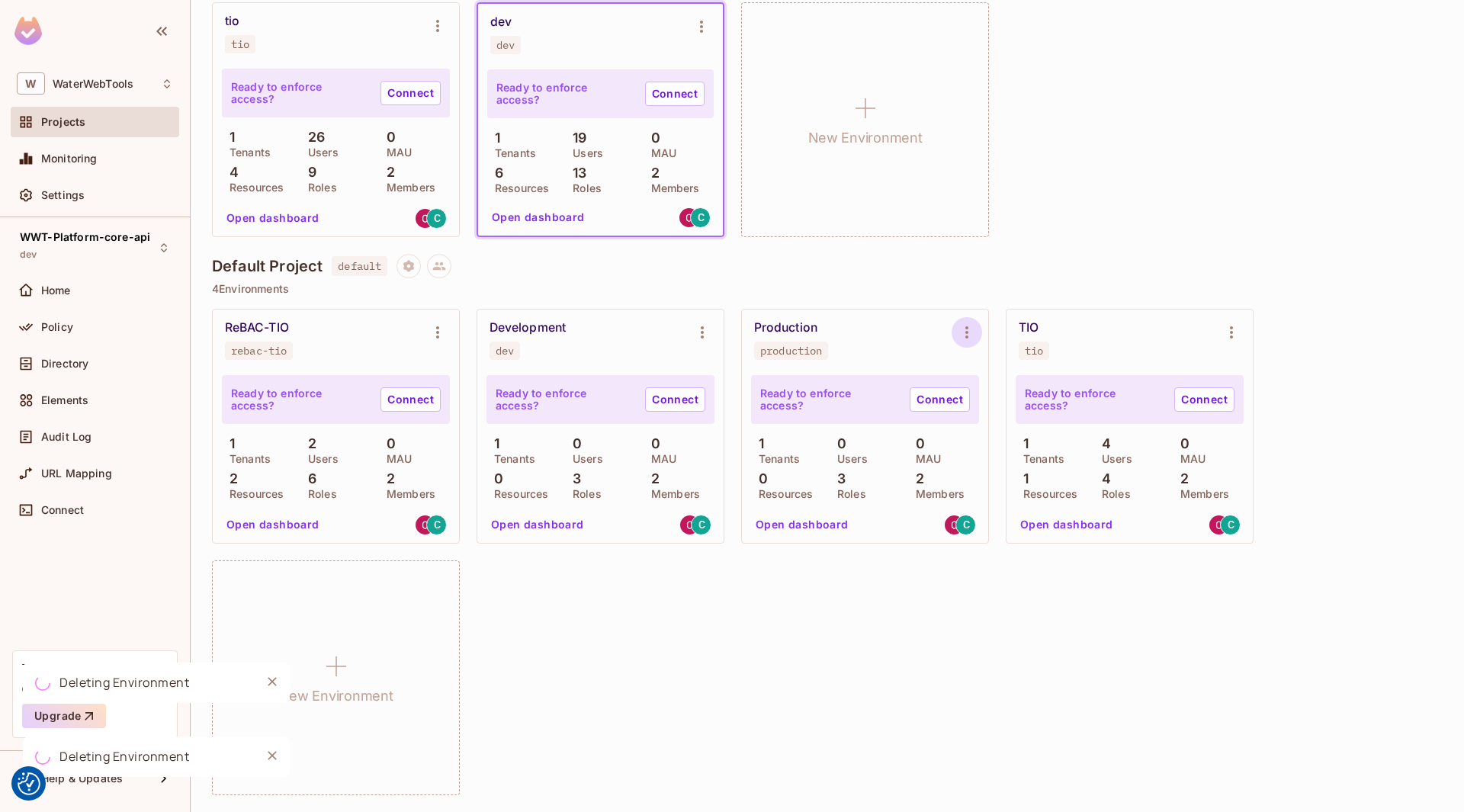
click at [964, 335] on icon "Environment settings" at bounding box center [966, 332] width 18 height 18
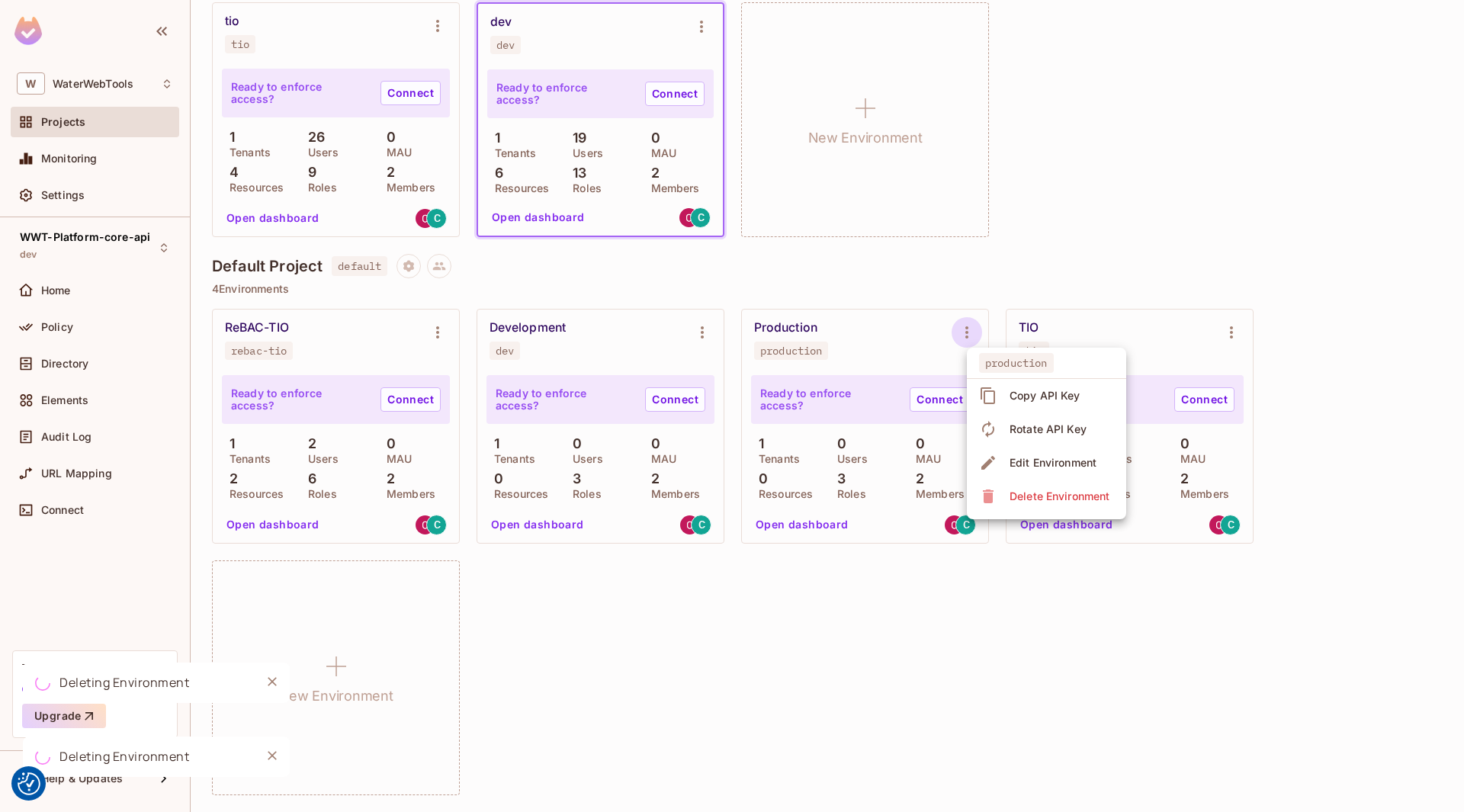
click at [1015, 499] on div "Delete Environment" at bounding box center [1059, 496] width 100 height 15
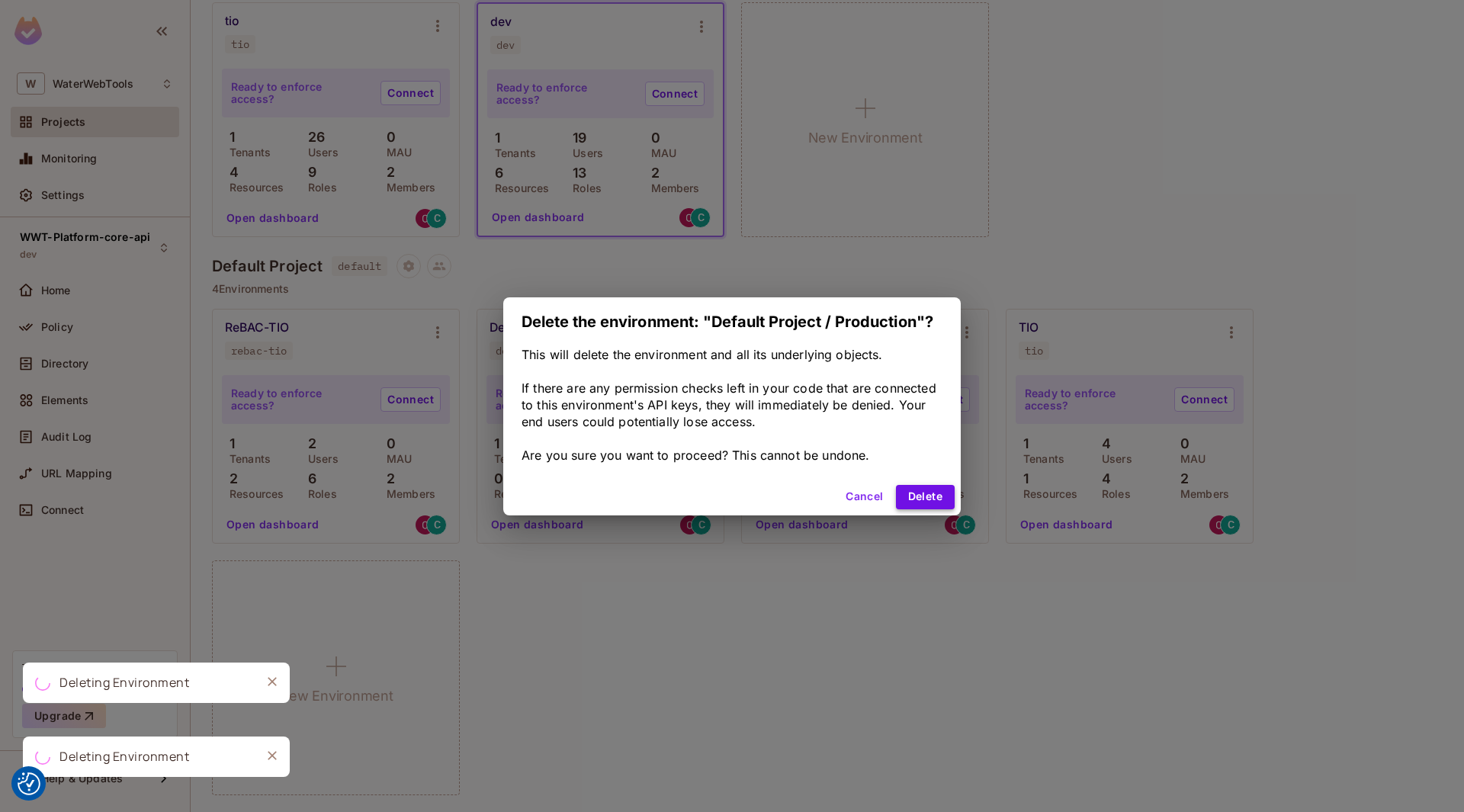
click at [936, 495] on button "Delete" at bounding box center [925, 497] width 58 height 24
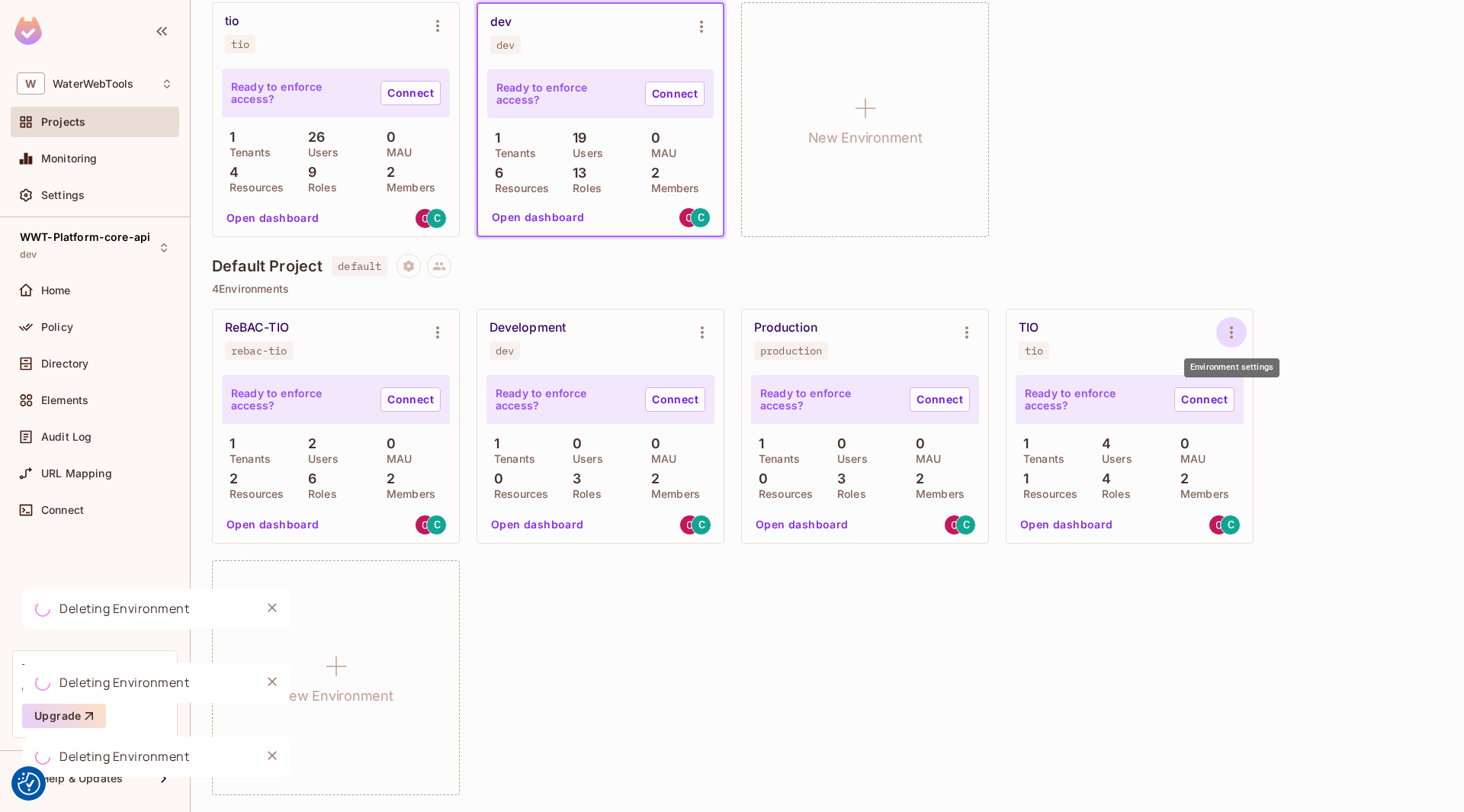
click at [1227, 331] on icon "Environment settings" at bounding box center [1231, 332] width 18 height 18
click at [1274, 495] on div "Delete Environment" at bounding box center [1324, 496] width 100 height 15
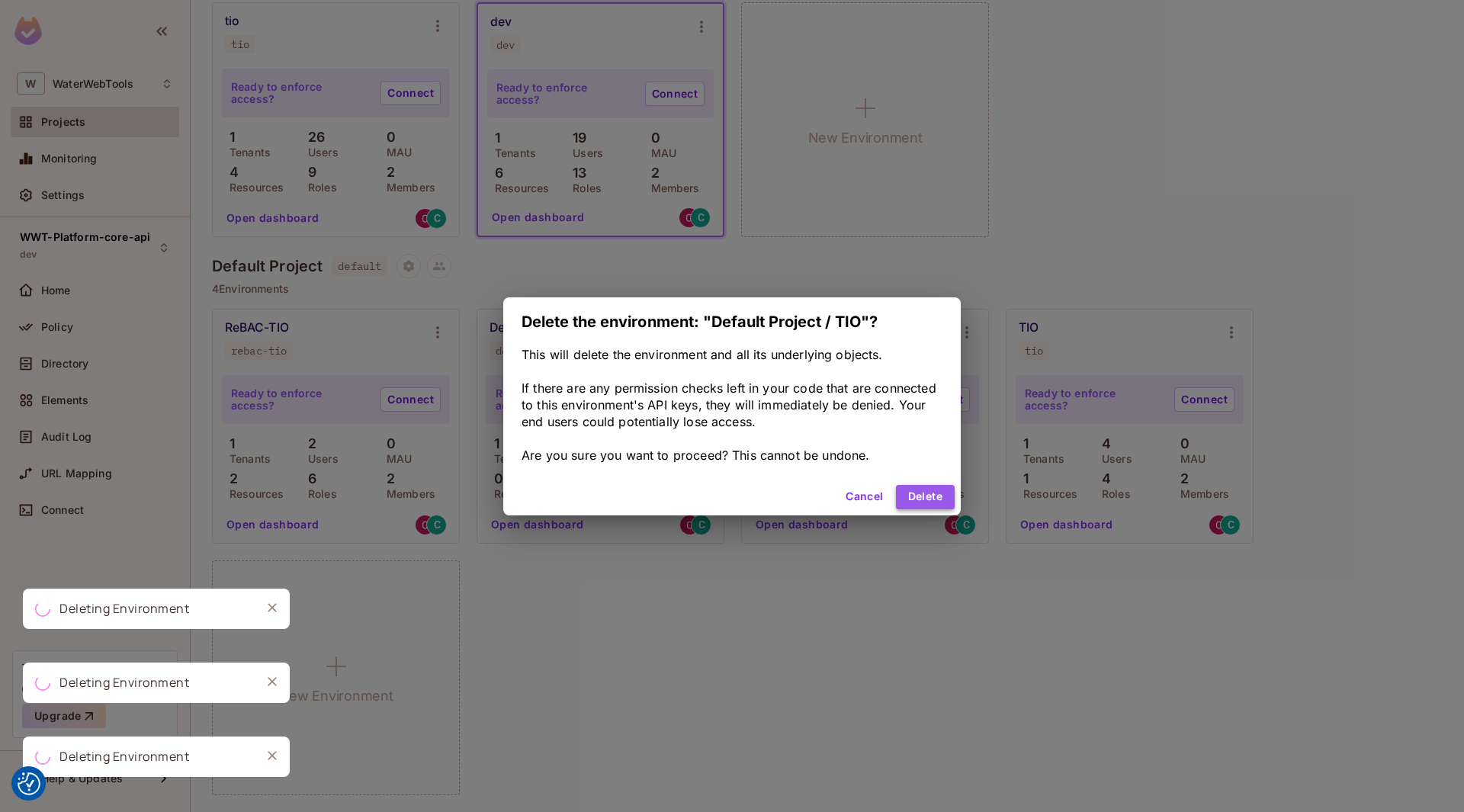
click at [915, 496] on button "Delete" at bounding box center [925, 497] width 58 height 24
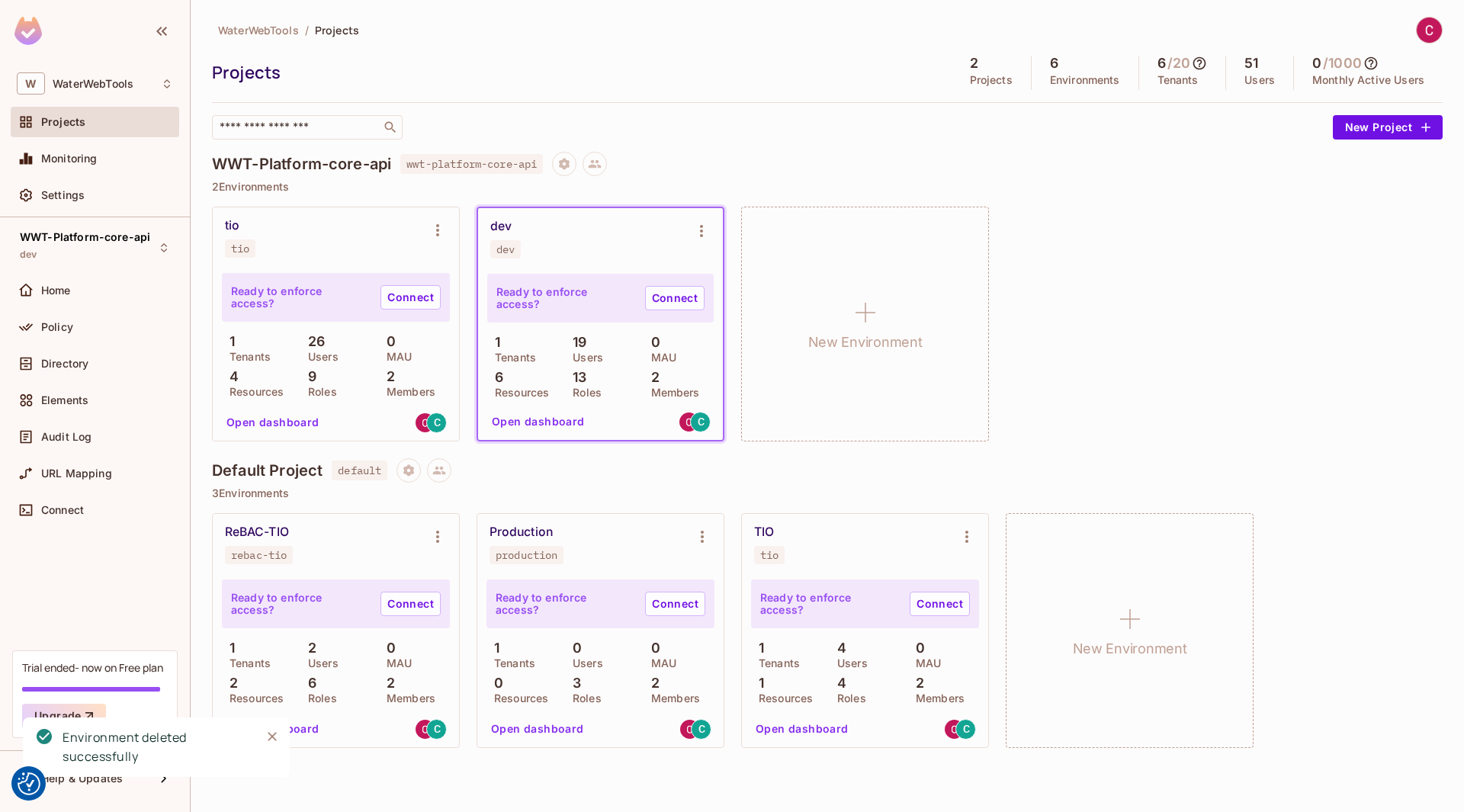
scroll to position [0, 0]
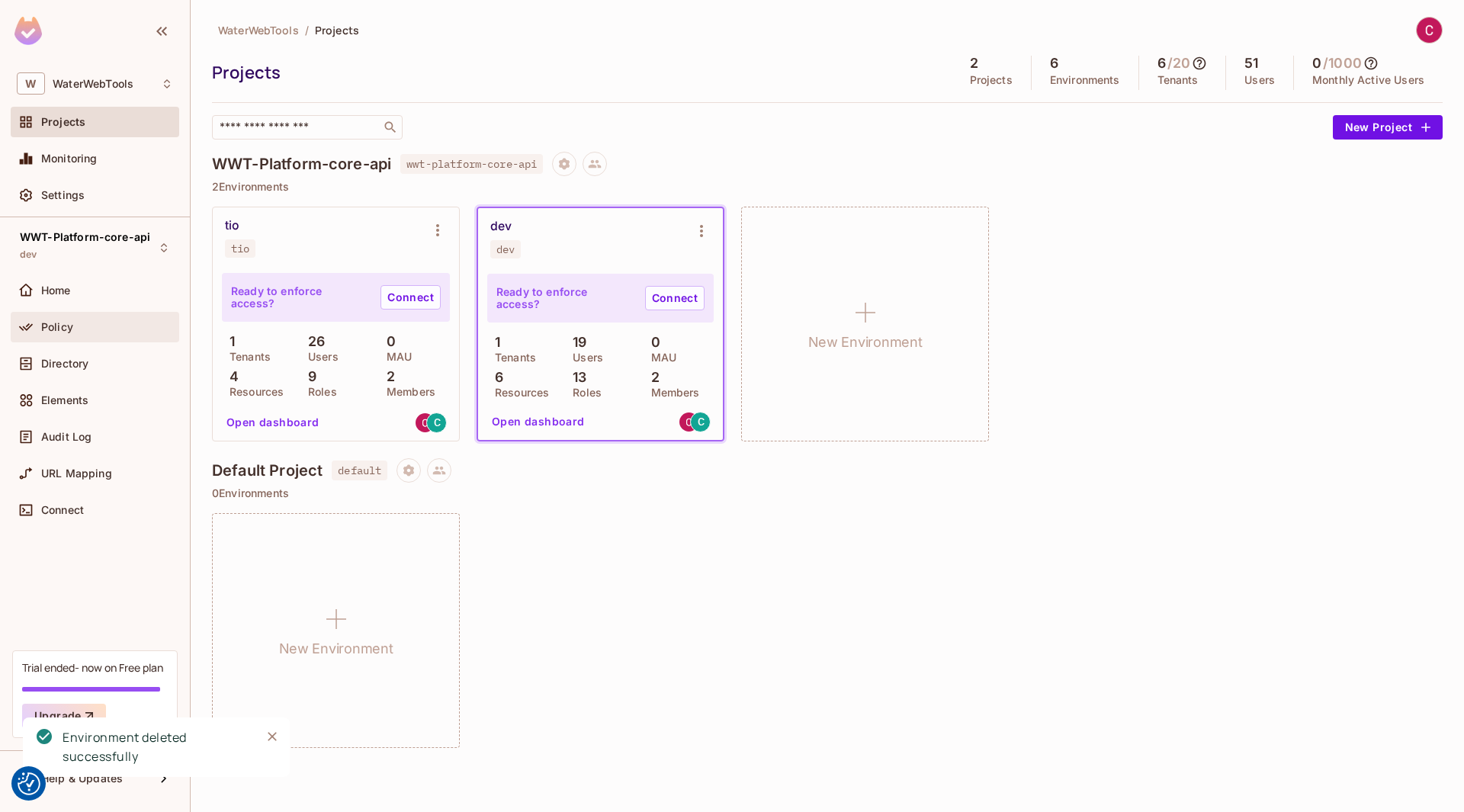
click at [73, 329] on div "Policy" at bounding box center [107, 327] width 132 height 12
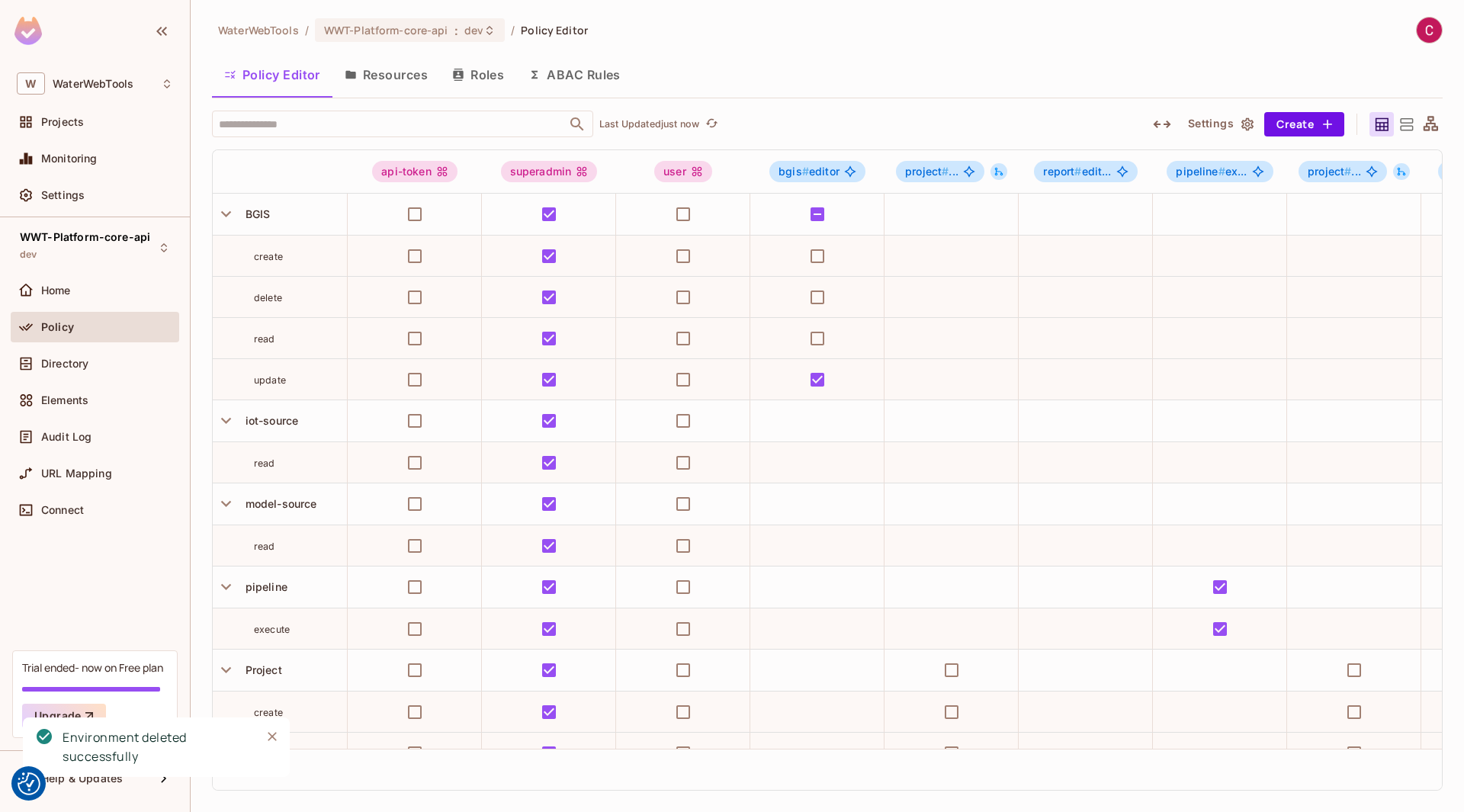
click at [585, 64] on button "ABAC Rules" at bounding box center [575, 75] width 117 height 38
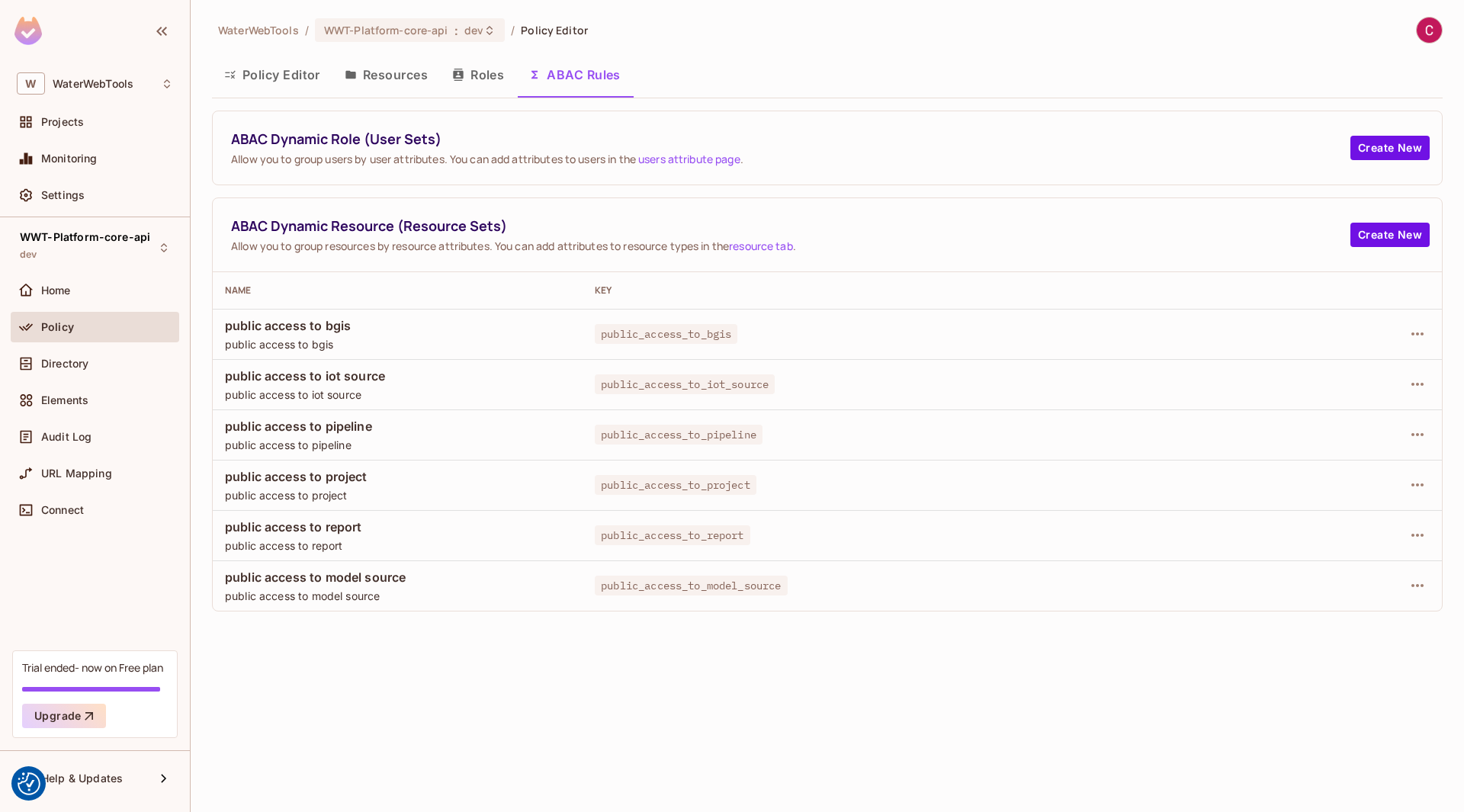
click at [476, 75] on button "Roles" at bounding box center [477, 75] width 77 height 38
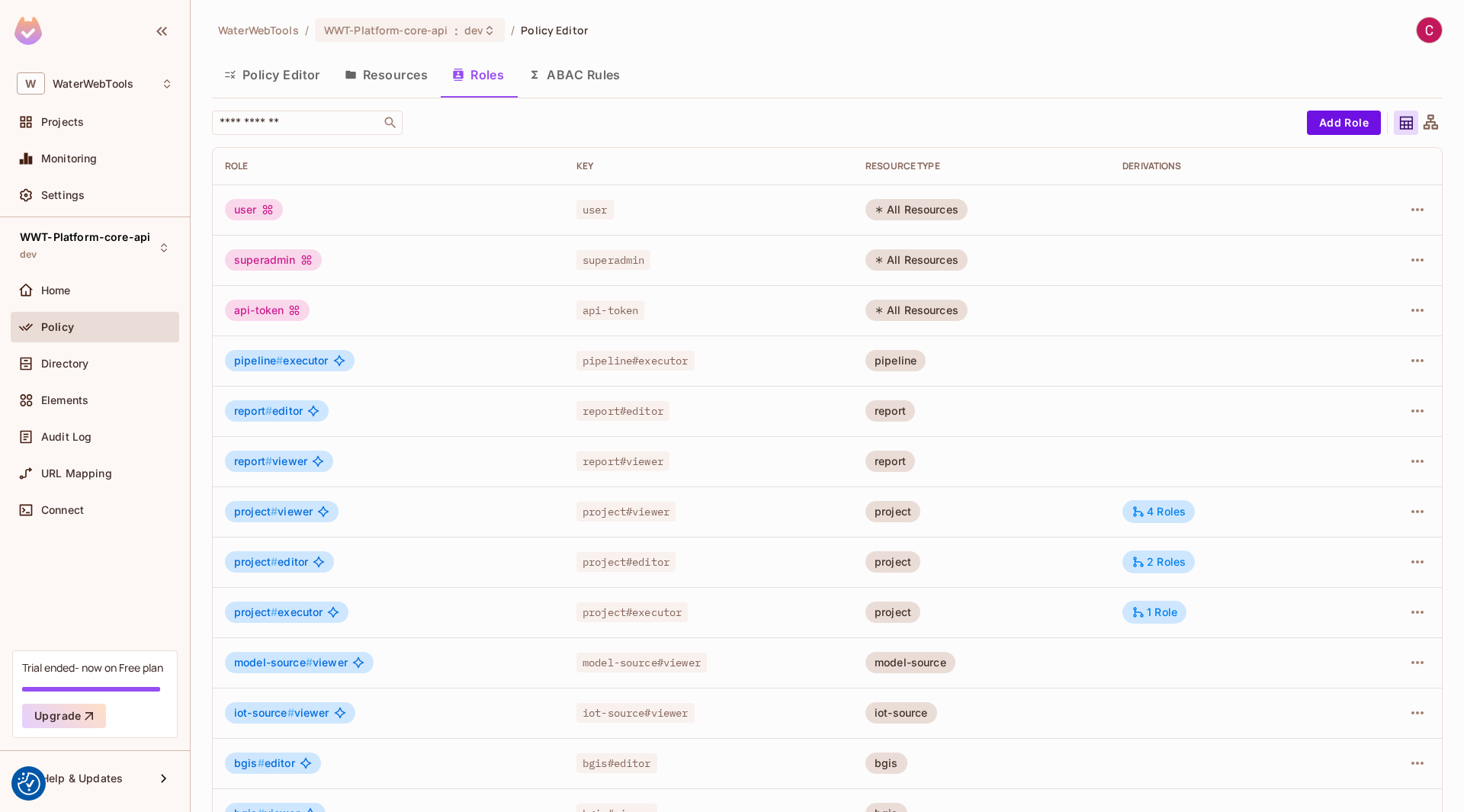
click at [403, 66] on button "Resources" at bounding box center [385, 75] width 108 height 38
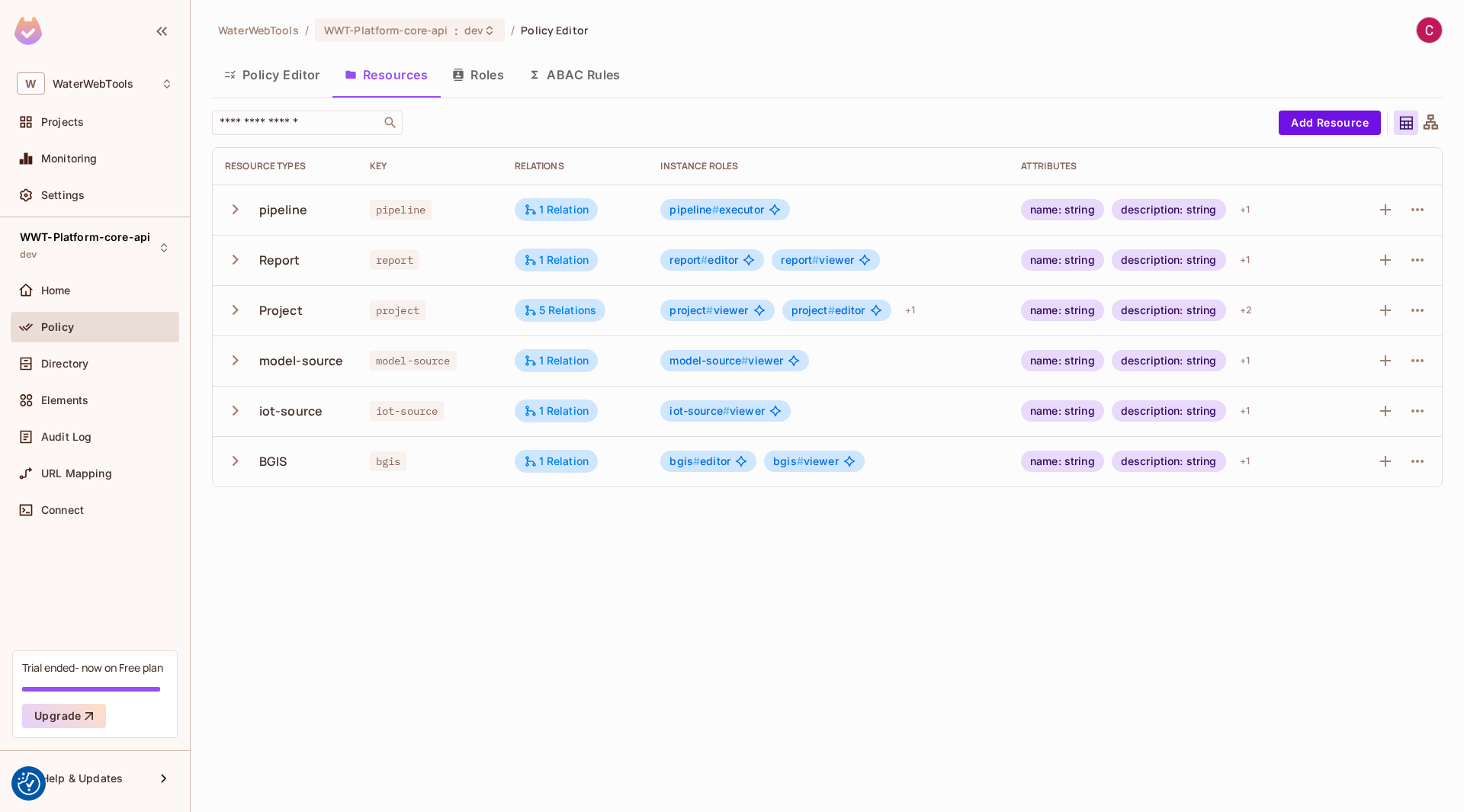
click at [311, 71] on button "Policy Editor" at bounding box center [272, 75] width 120 height 38
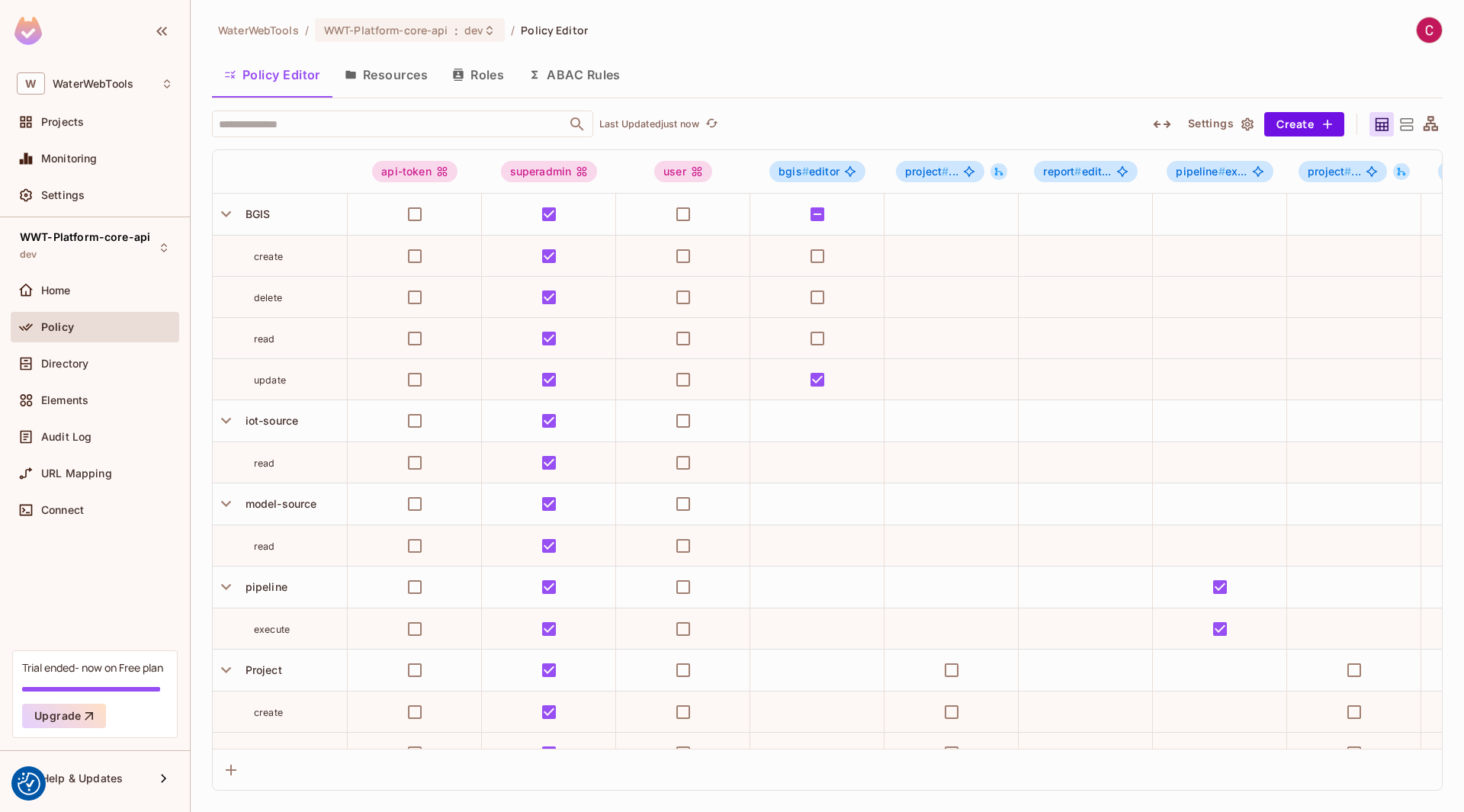
click at [551, 77] on button "ABAC Rules" at bounding box center [575, 75] width 117 height 38
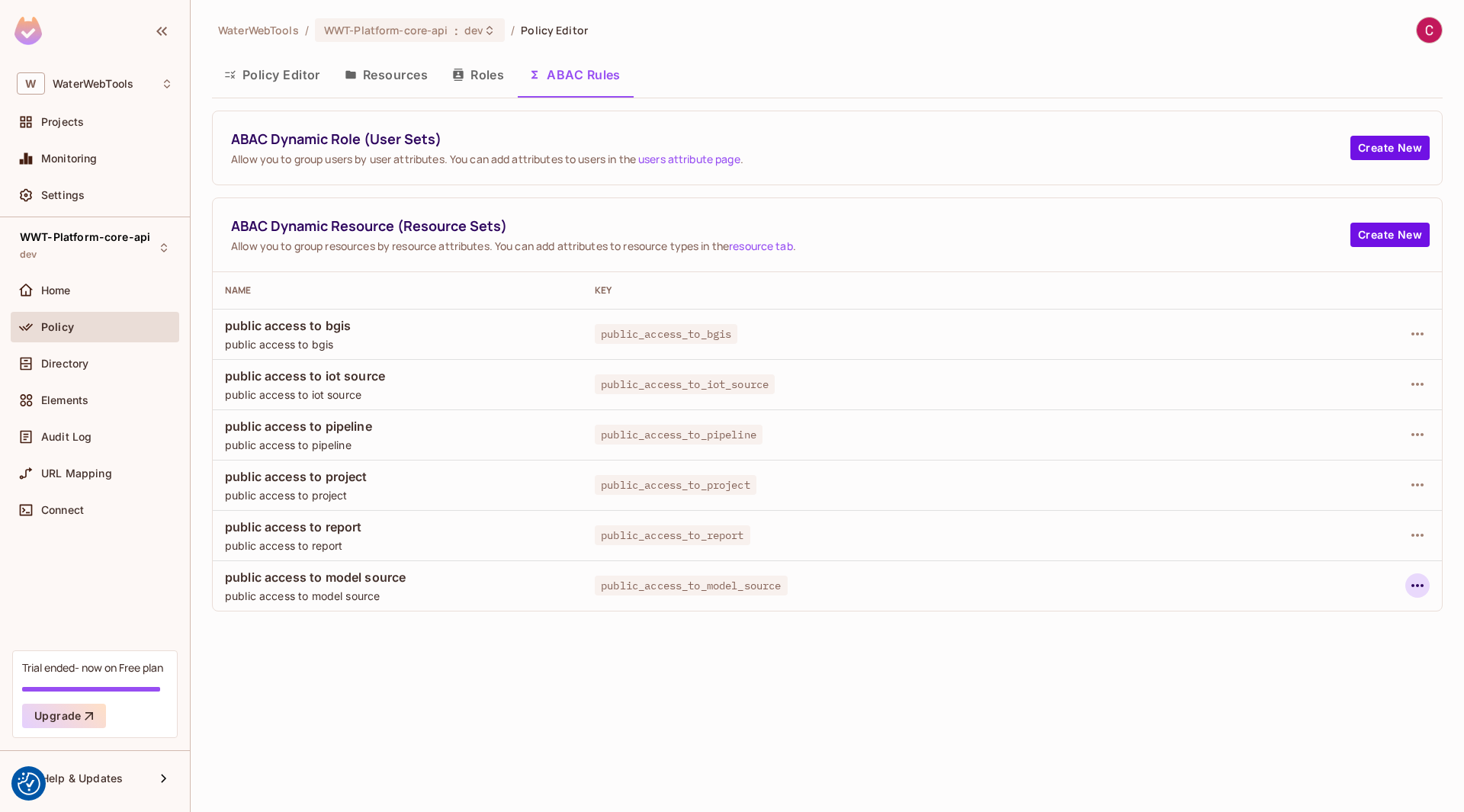
click at [1419, 580] on icon "button" at bounding box center [1417, 585] width 18 height 18
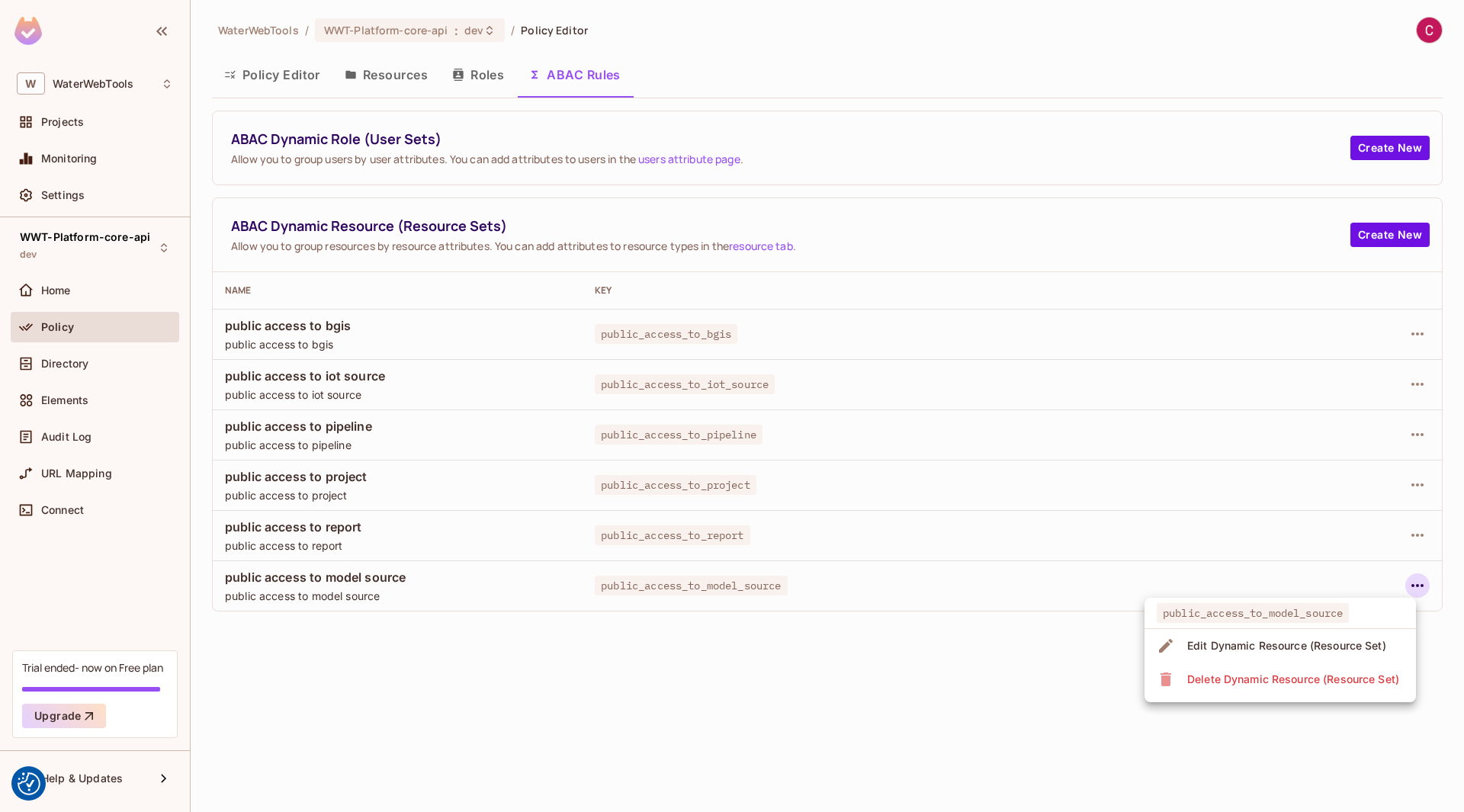
click at [1419, 580] on div at bounding box center [732, 406] width 1464 height 812
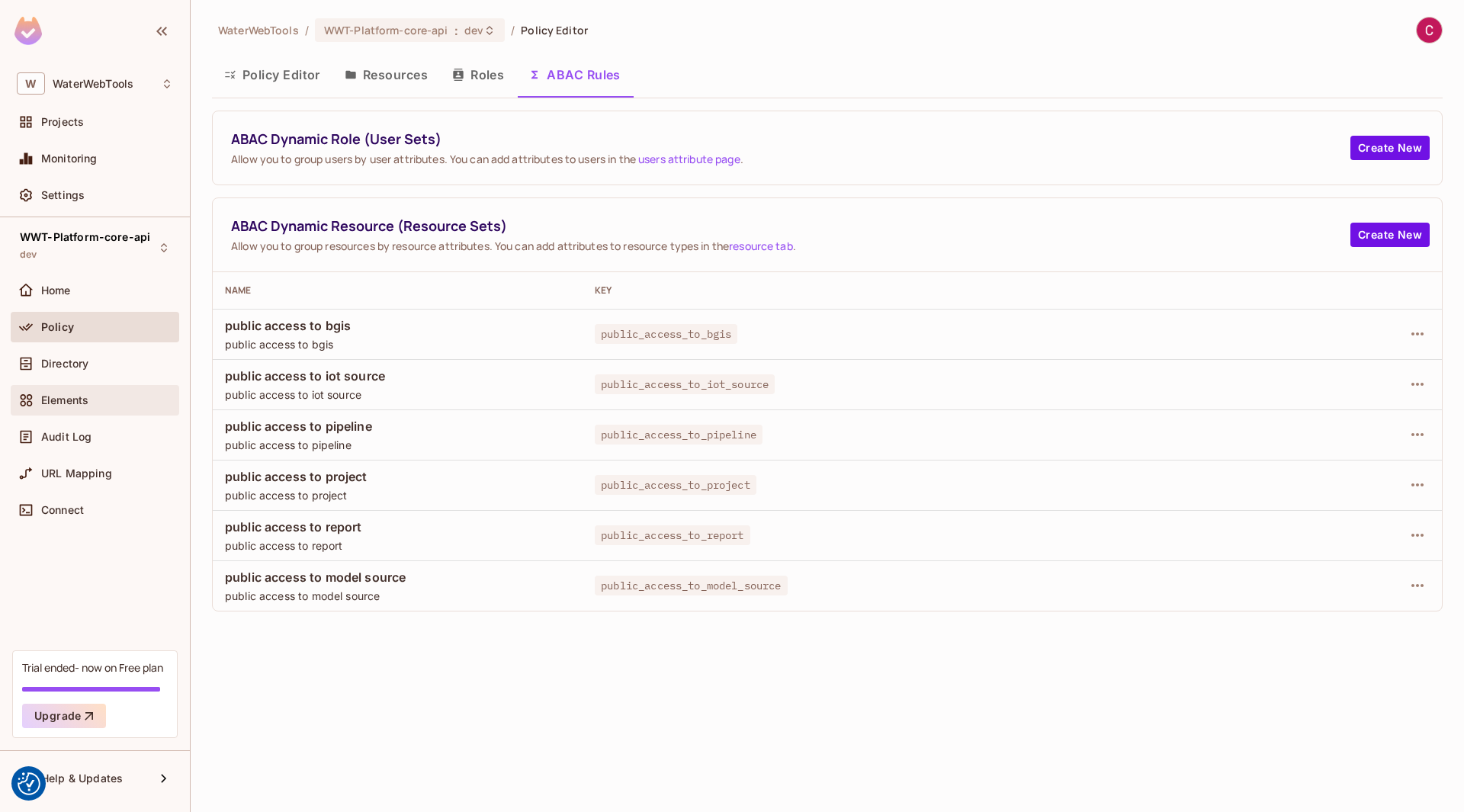
click at [56, 394] on span "Elements" at bounding box center [65, 400] width 47 height 12
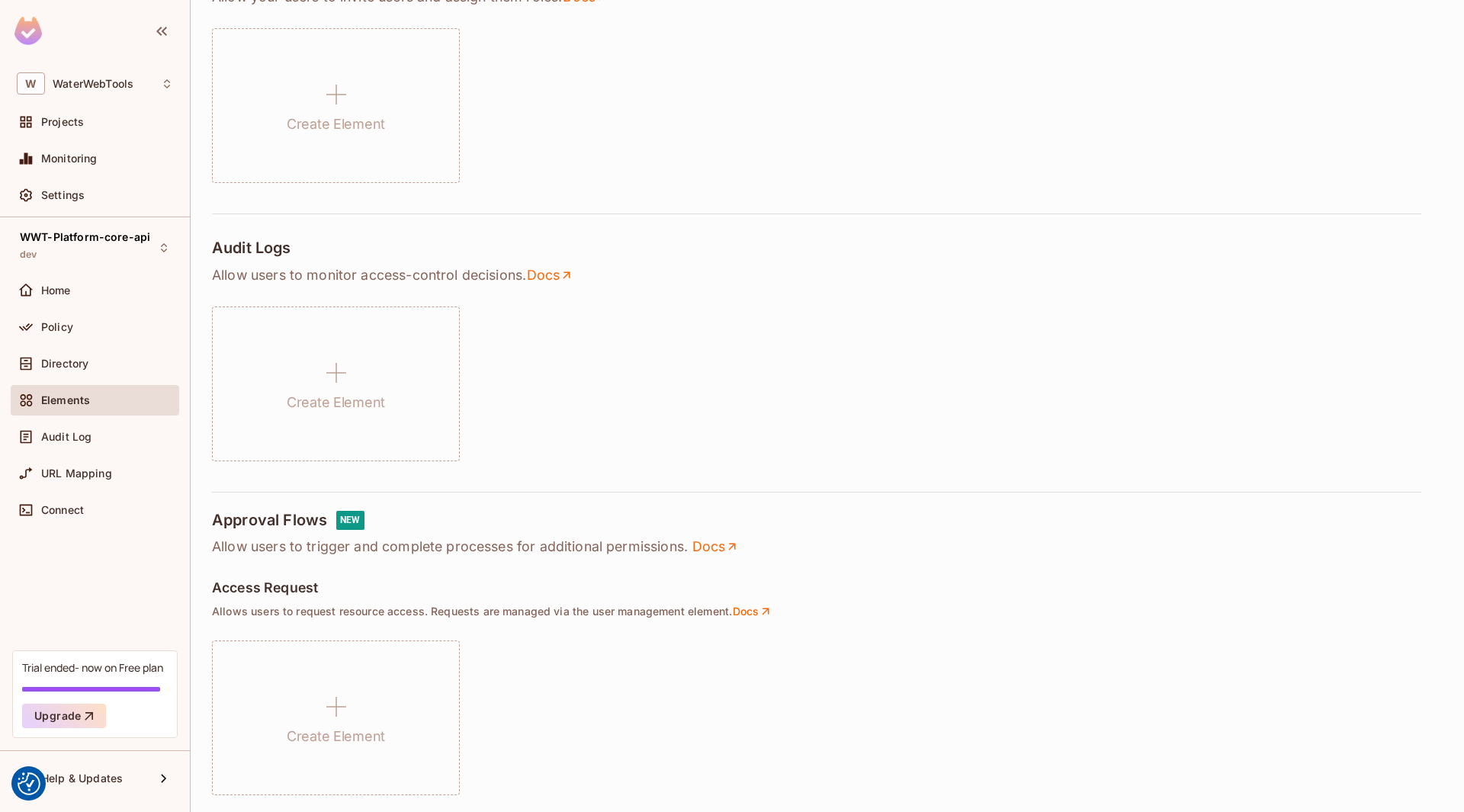
scroll to position [686, 0]
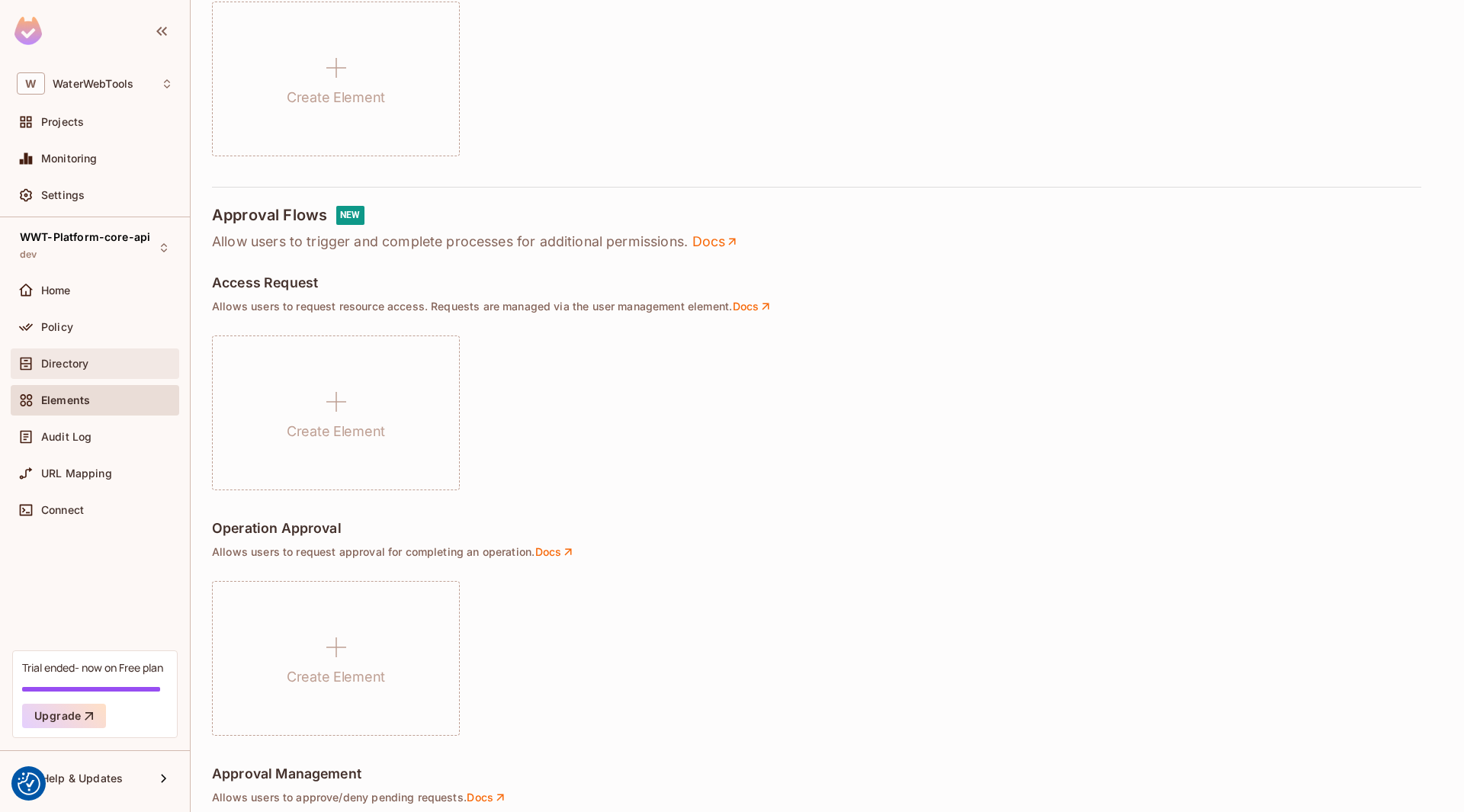
click at [89, 372] on div "Directory" at bounding box center [95, 363] width 157 height 18
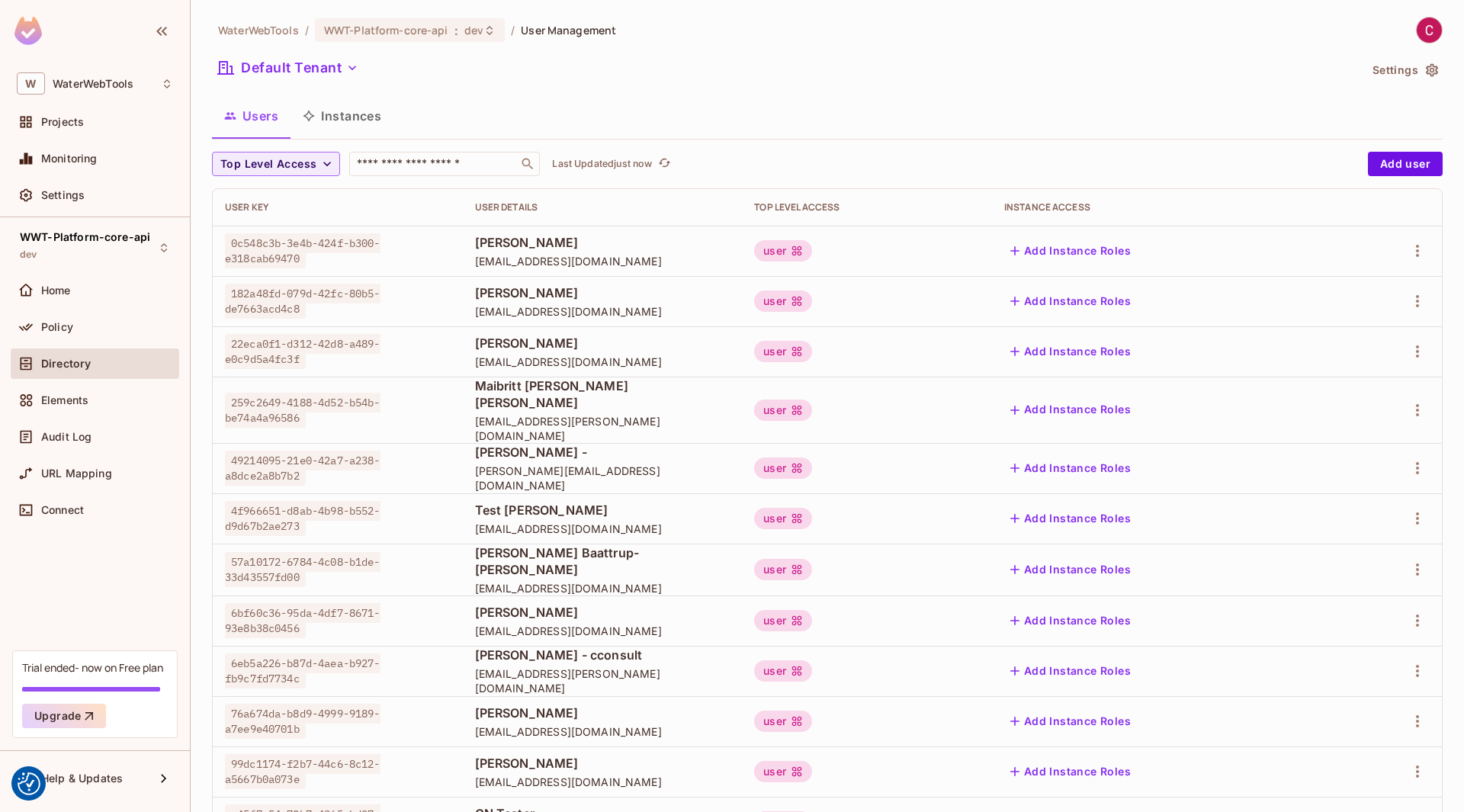
click at [373, 118] on button "Instances" at bounding box center [342, 116] width 103 height 38
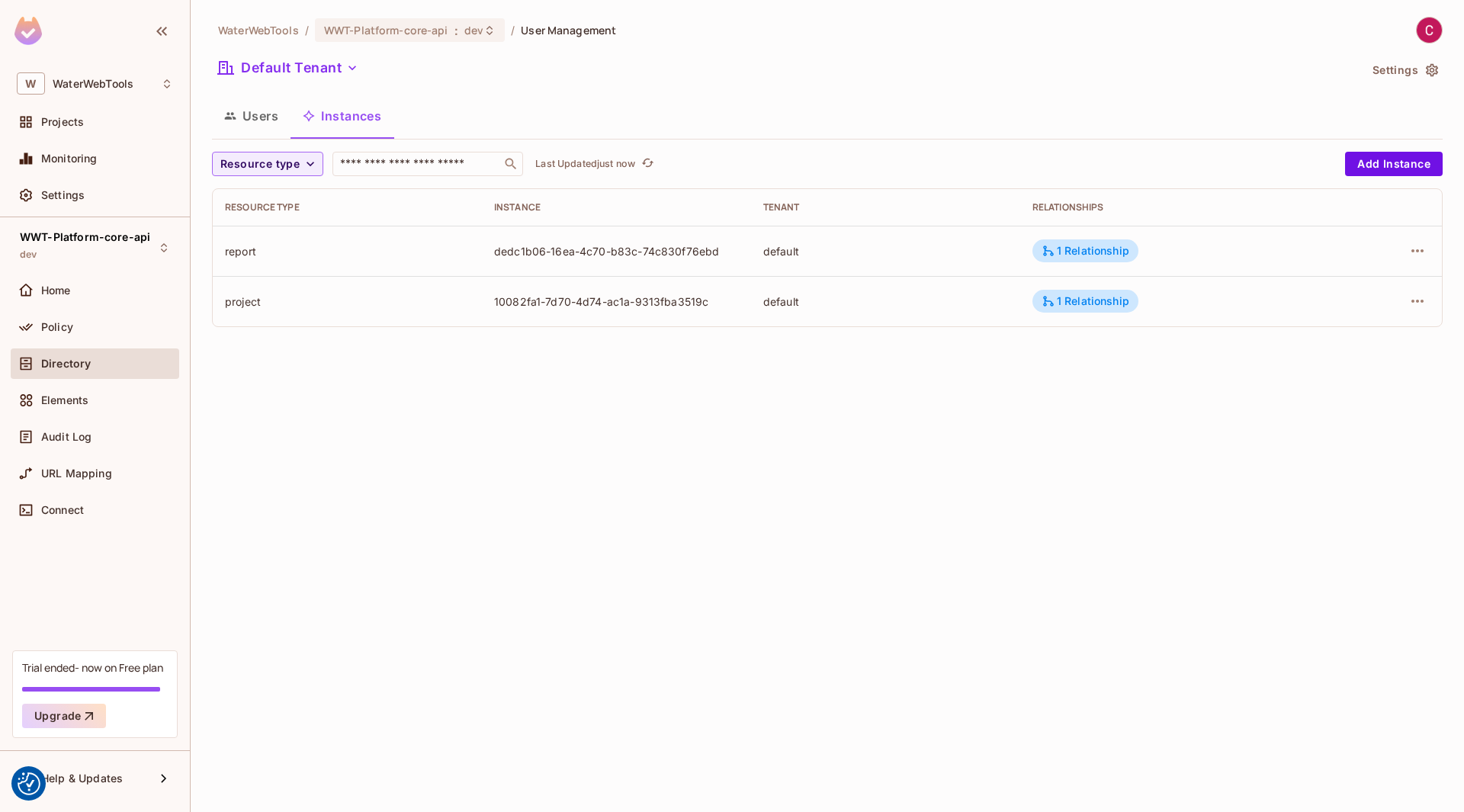
click at [227, 117] on icon "button" at bounding box center [230, 116] width 11 height 7
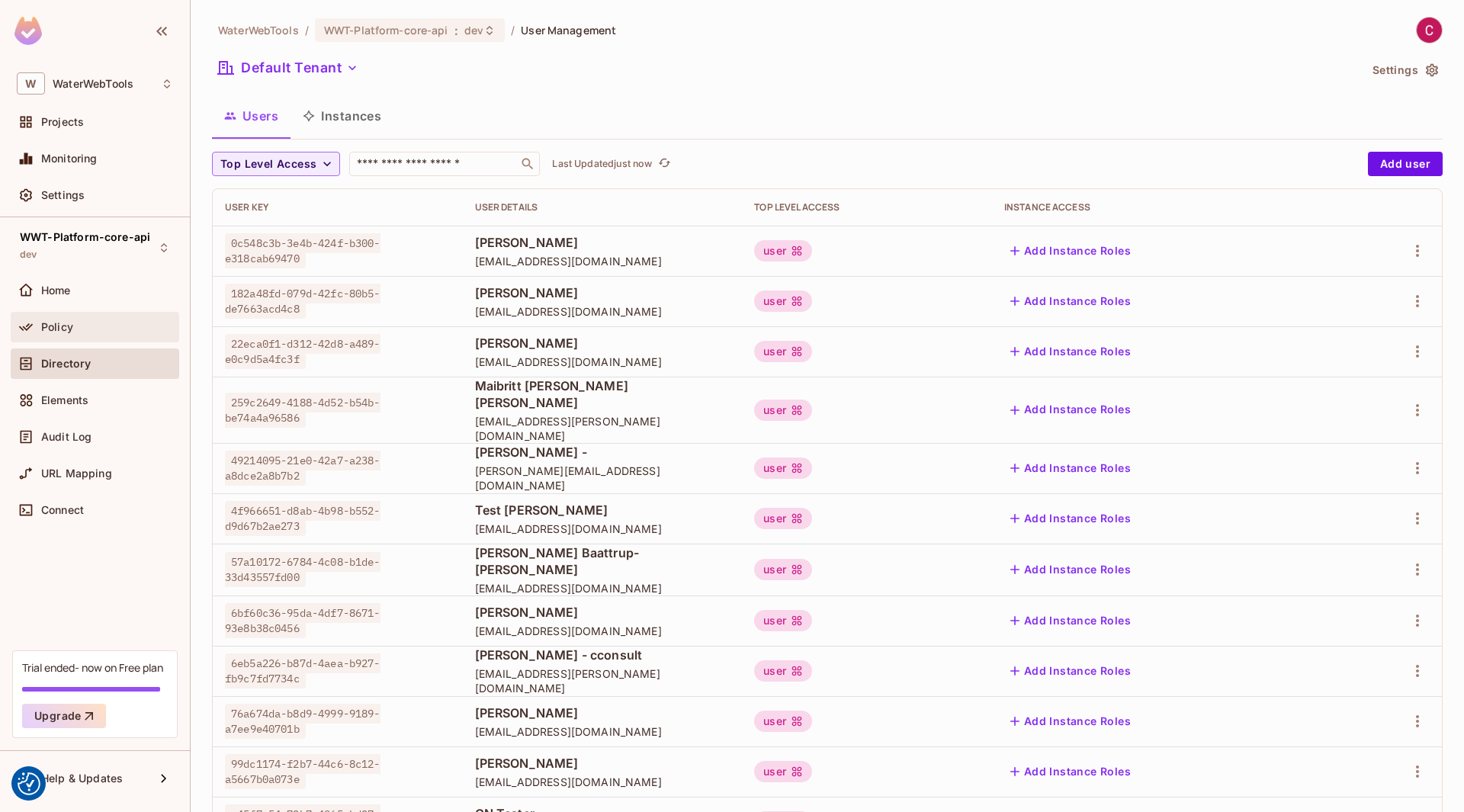
click at [85, 317] on div "Policy" at bounding box center [95, 326] width 169 height 30
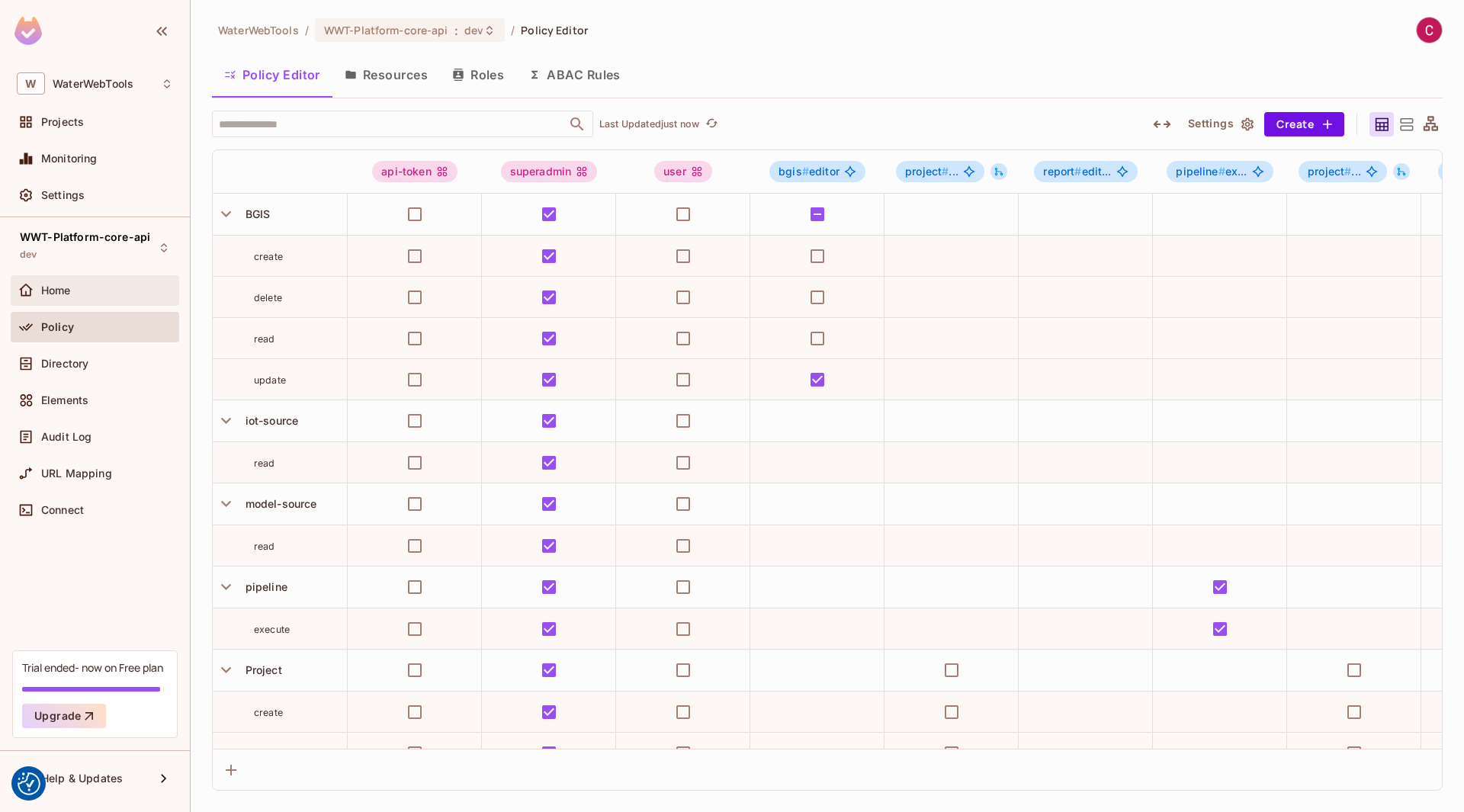
click at [89, 290] on div "Home" at bounding box center [107, 291] width 132 height 12
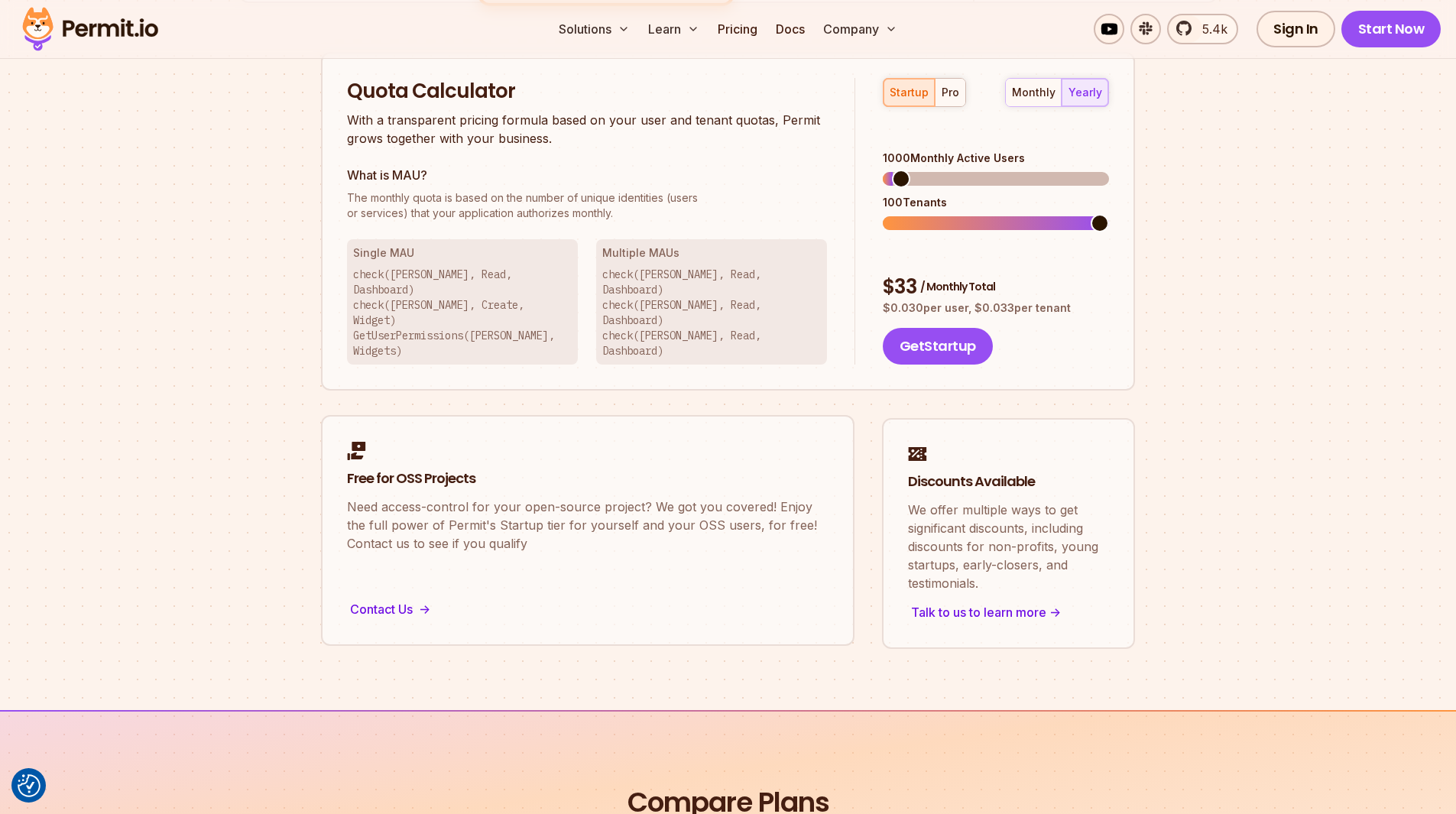
scroll to position [993, 0]
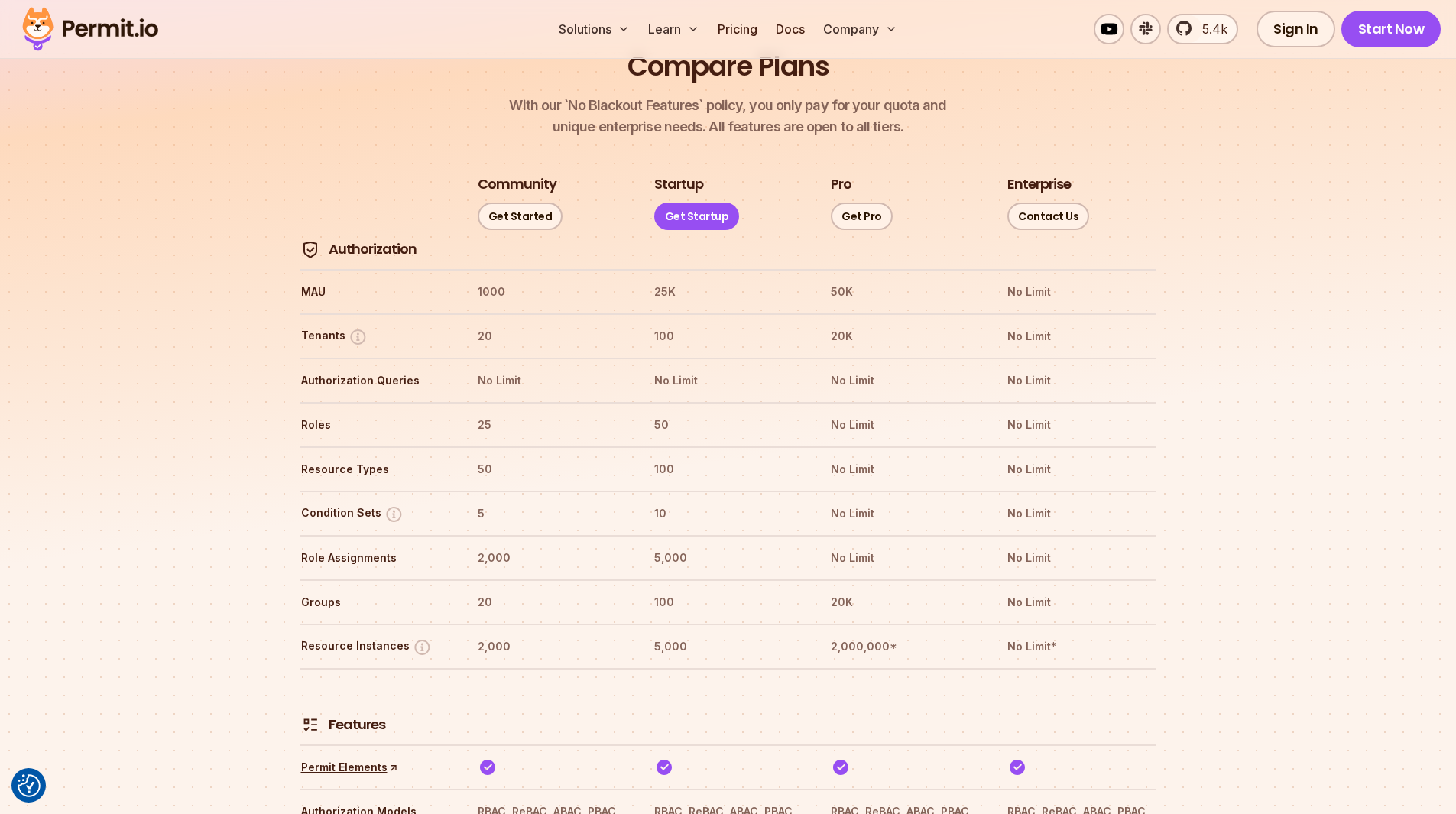
scroll to position [1721, 0]
click at [392, 503] on img at bounding box center [394, 512] width 19 height 19
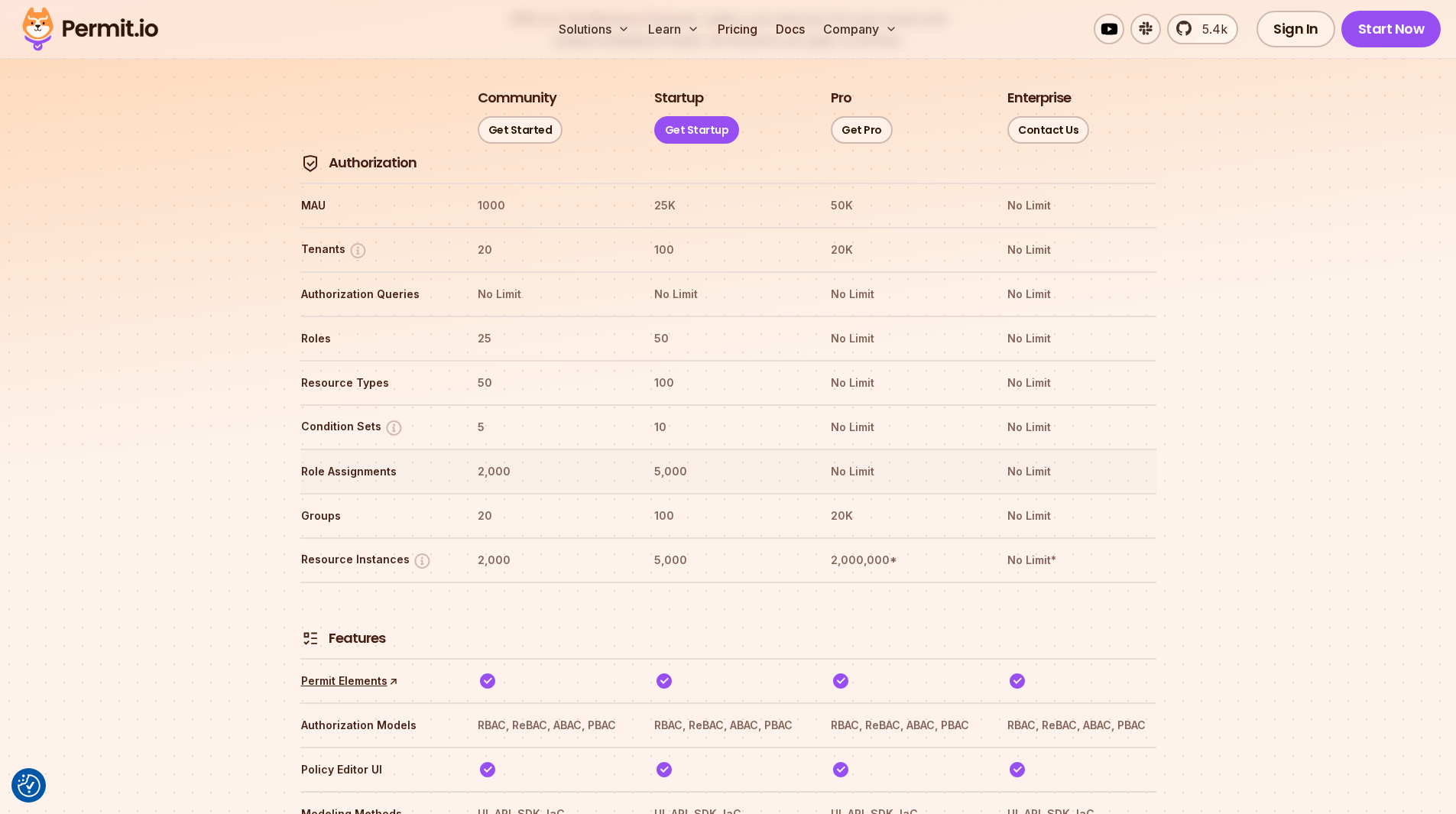
scroll to position [1818, 0]
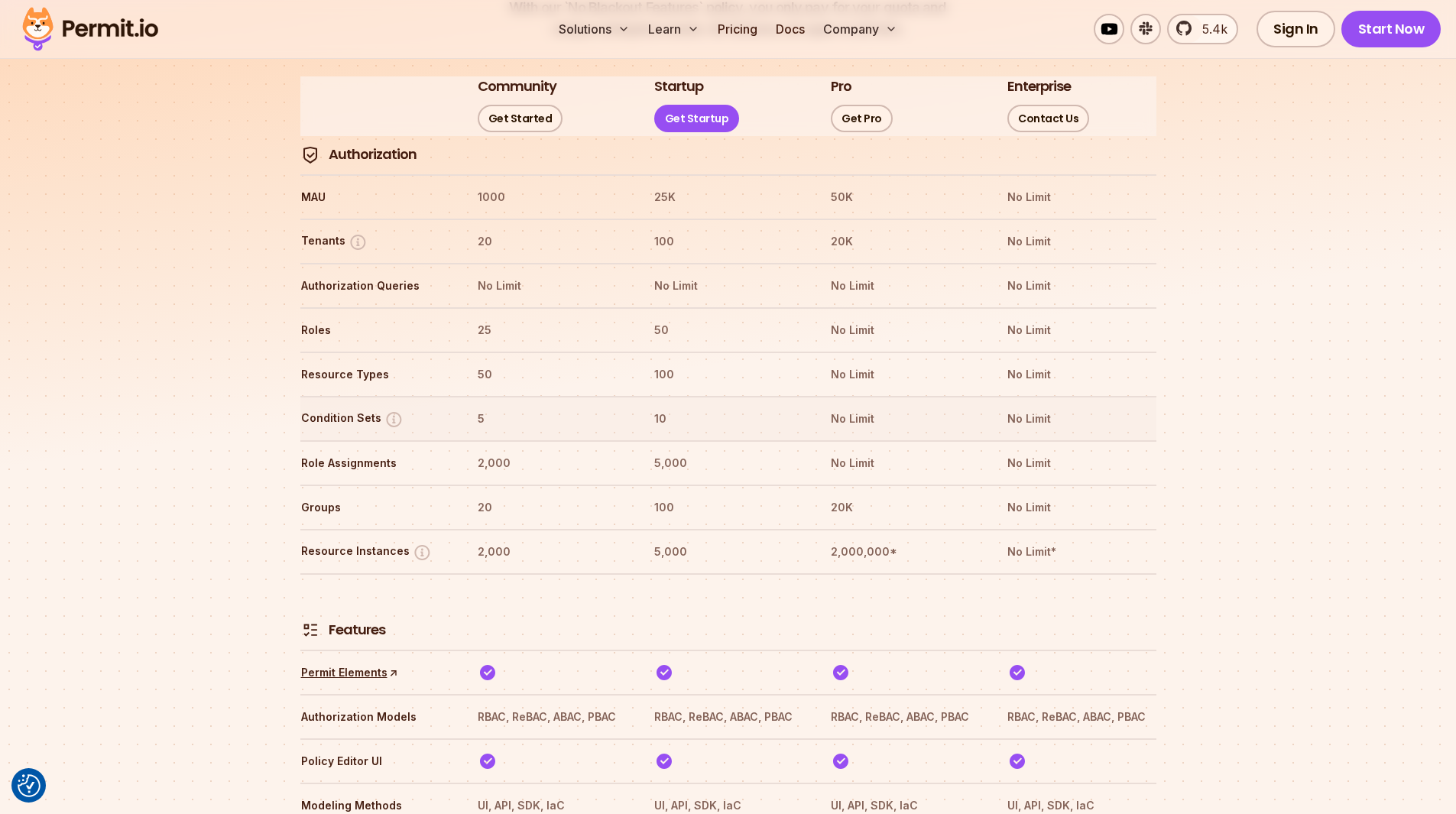
click at [393, 410] on img at bounding box center [394, 419] width 19 height 19
